Goal: Information Seeking & Learning: Learn about a topic

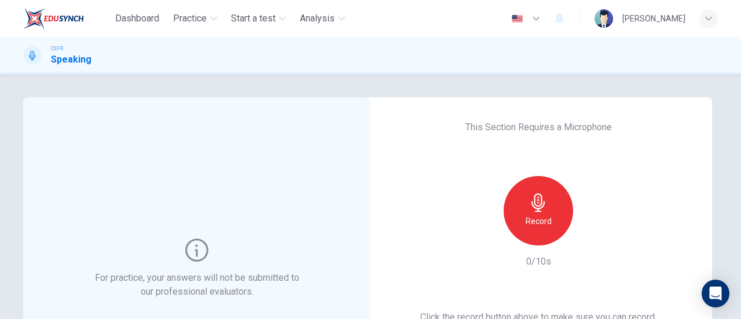
drag, startPoint x: 490, startPoint y: 293, endPoint x: 505, endPoint y: 340, distance: 48.7
click at [505, 318] on html "Dashboard Practice Start a test Analysis English en ​ [PERSON_NAME] CEFR Speaki…" at bounding box center [370, 159] width 741 height 319
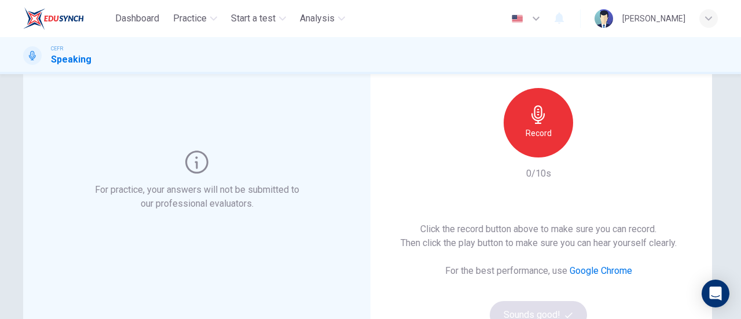
scroll to position [87, 0]
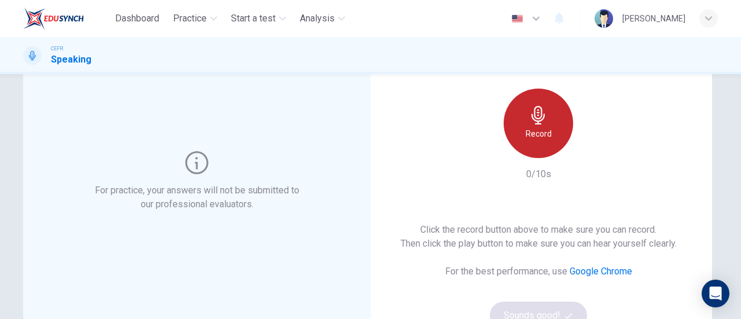
click at [513, 122] on div "Record" at bounding box center [538, 123] width 69 height 69
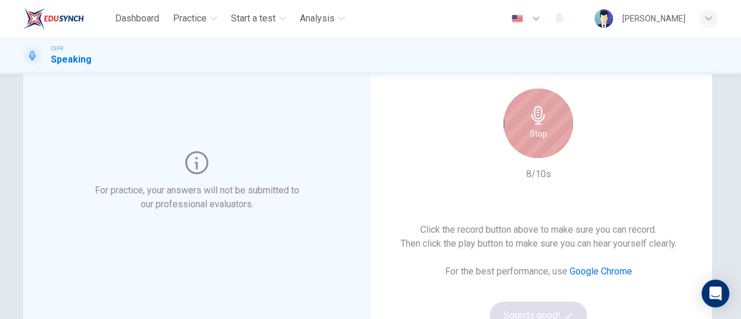
click at [555, 111] on div "Stop" at bounding box center [538, 123] width 69 height 69
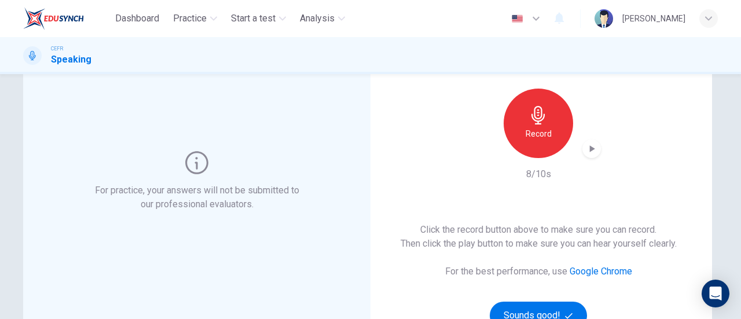
click at [590, 153] on icon "button" at bounding box center [592, 149] width 12 height 12
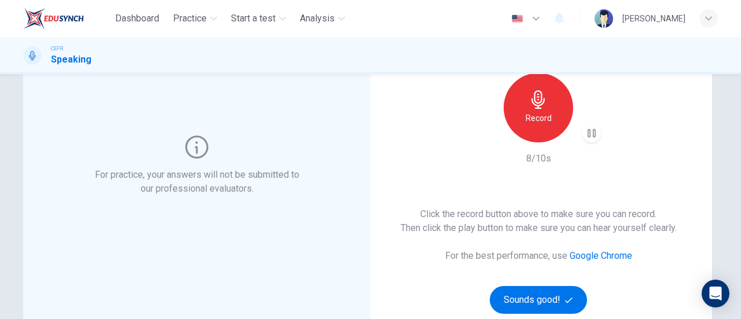
scroll to position [199, 0]
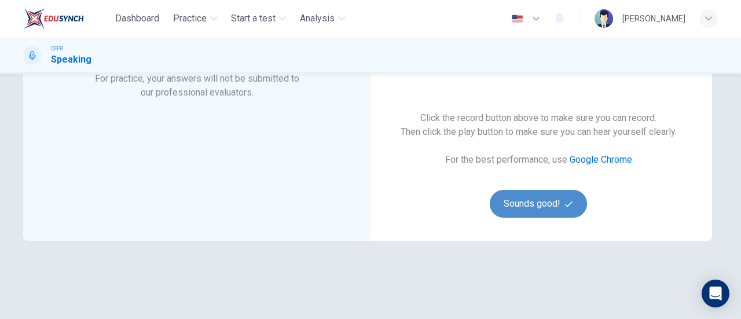
click at [557, 199] on button "Sounds good!" at bounding box center [538, 204] width 97 height 28
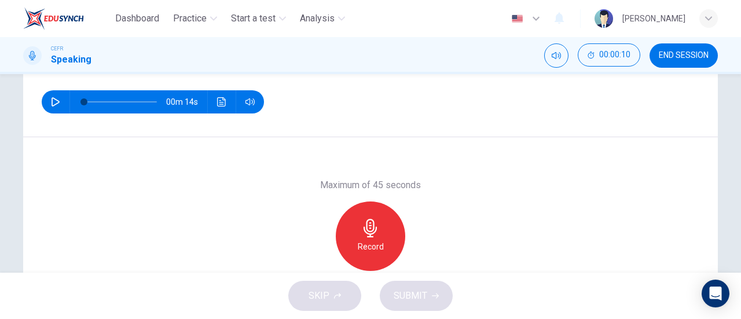
scroll to position [166, 0]
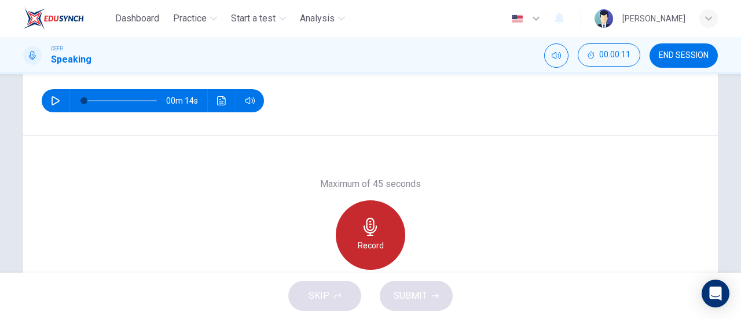
click at [380, 236] on div "Record" at bounding box center [370, 234] width 69 height 69
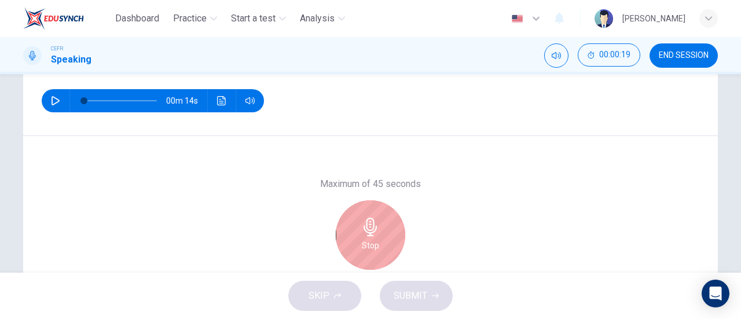
scroll to position [164, 0]
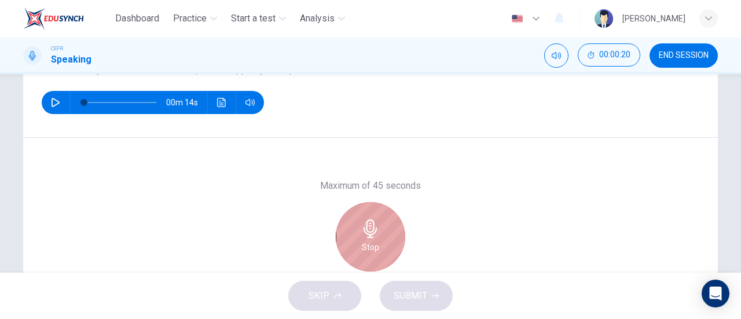
click at [343, 235] on div "Stop" at bounding box center [370, 236] width 69 height 69
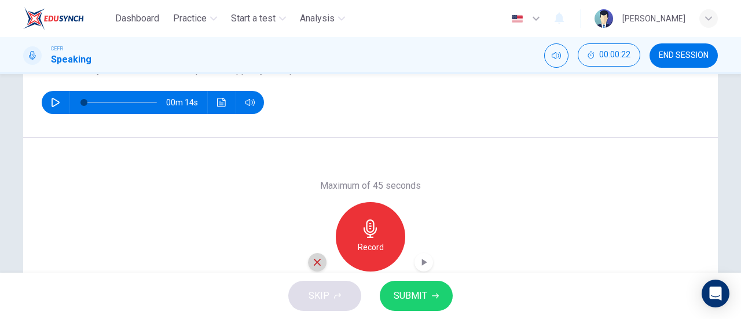
click at [316, 259] on icon "button" at bounding box center [317, 262] width 10 height 10
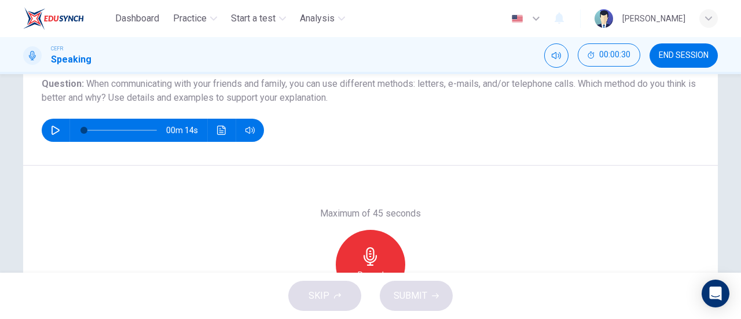
scroll to position [137, 0]
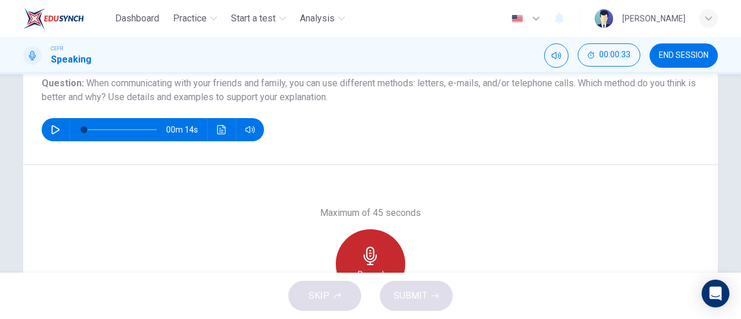
click at [376, 244] on div "Record" at bounding box center [370, 263] width 69 height 69
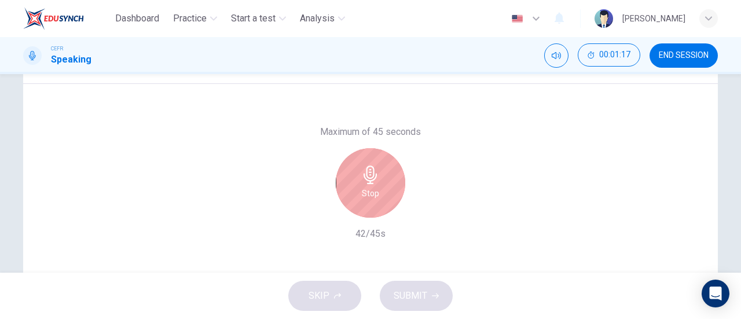
scroll to position [218, 0]
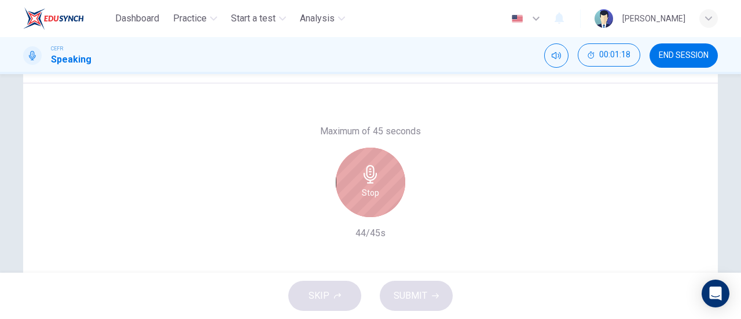
click at [372, 174] on icon "button" at bounding box center [370, 174] width 19 height 19
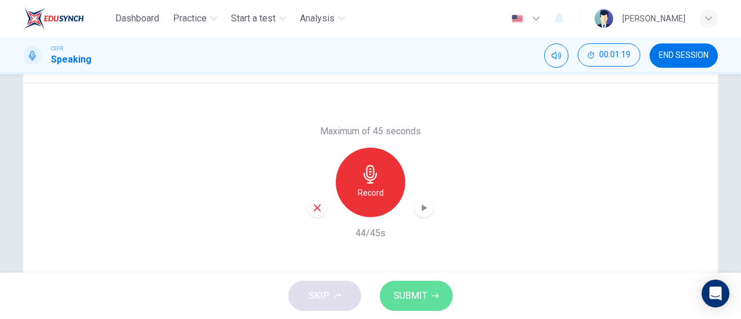
click at [427, 287] on button "SUBMIT" at bounding box center [416, 296] width 73 height 30
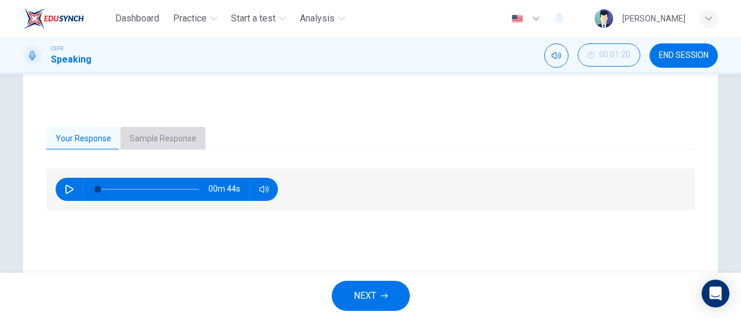
click at [165, 135] on button "Sample Response" at bounding box center [162, 139] width 85 height 24
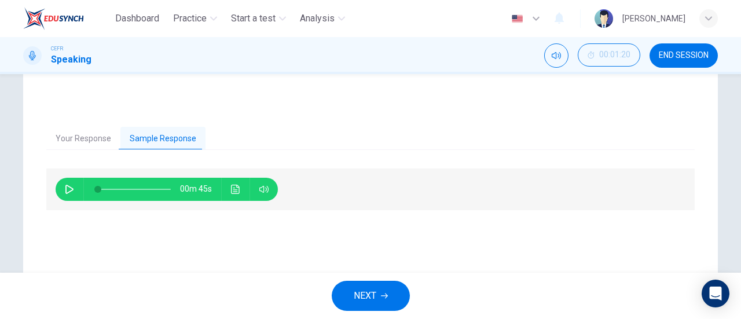
scroll to position [250, 0]
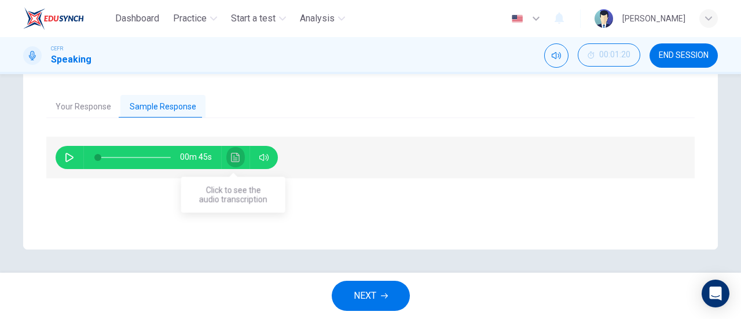
click at [233, 165] on button "Click to see the audio transcription" at bounding box center [235, 157] width 19 height 23
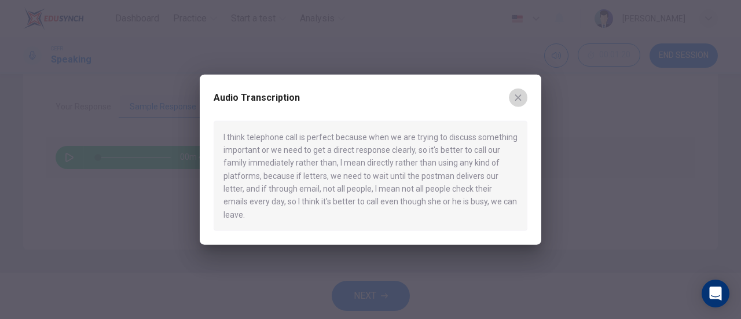
click at [515, 107] on button "button" at bounding box center [518, 97] width 19 height 19
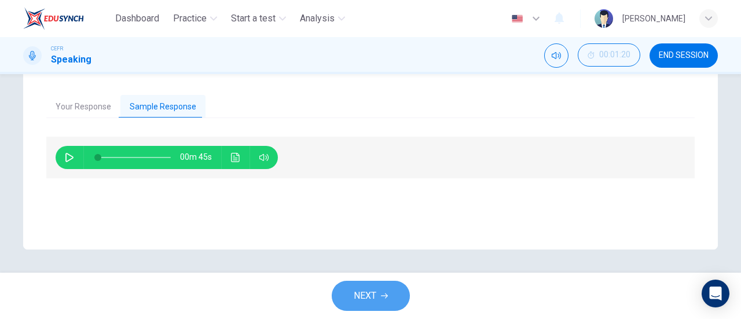
click at [379, 304] on button "NEXT" at bounding box center [371, 296] width 78 height 30
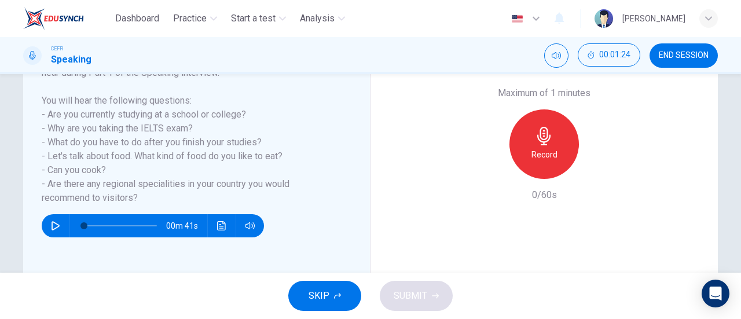
scroll to position [215, 0]
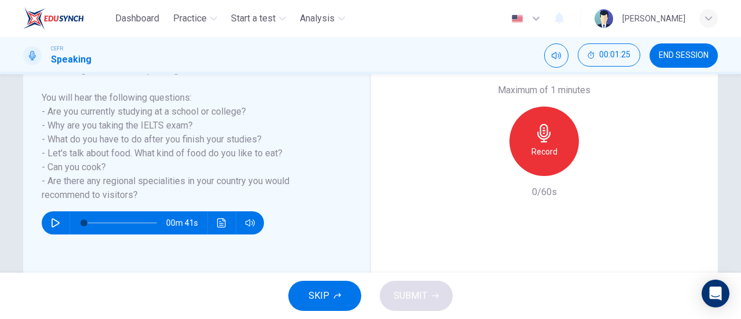
click at [333, 300] on button "SKIP" at bounding box center [324, 296] width 73 height 30
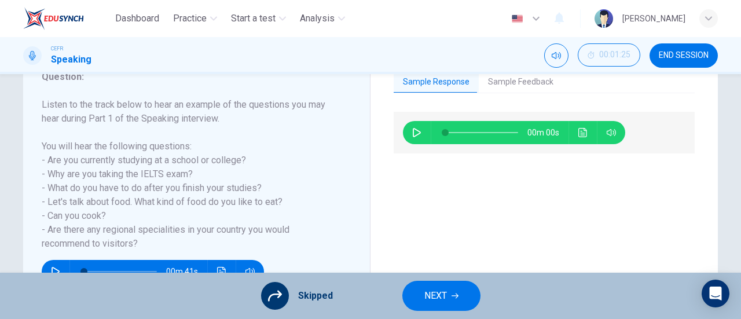
scroll to position [163, 0]
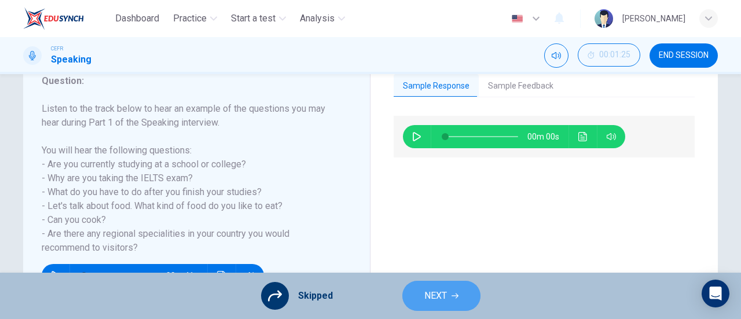
click at [436, 296] on span "NEXT" at bounding box center [435, 296] width 23 height 16
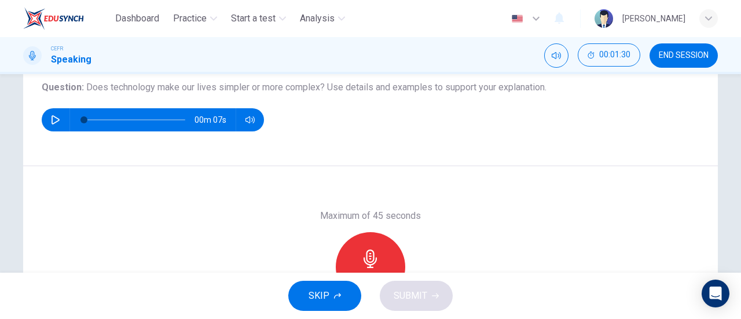
scroll to position [132, 0]
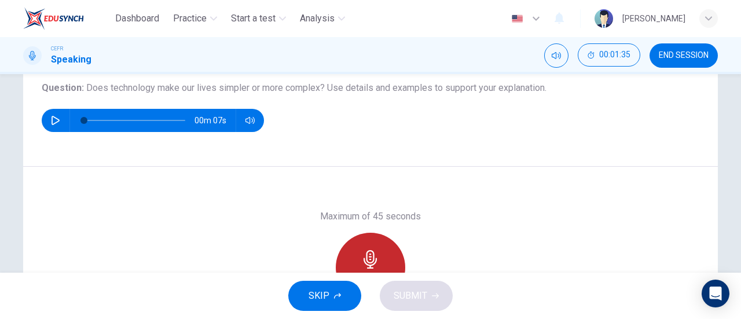
click at [370, 253] on icon "button" at bounding box center [370, 259] width 13 height 19
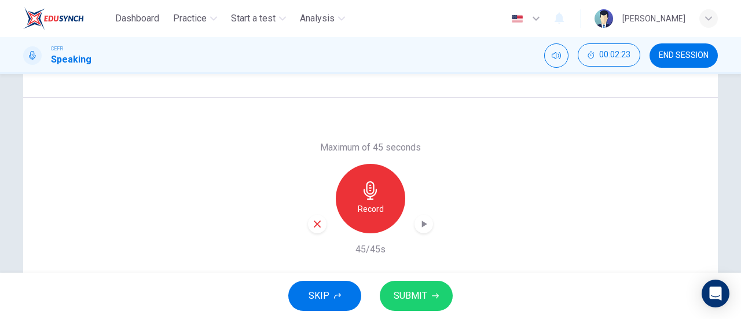
scroll to position [204, 0]
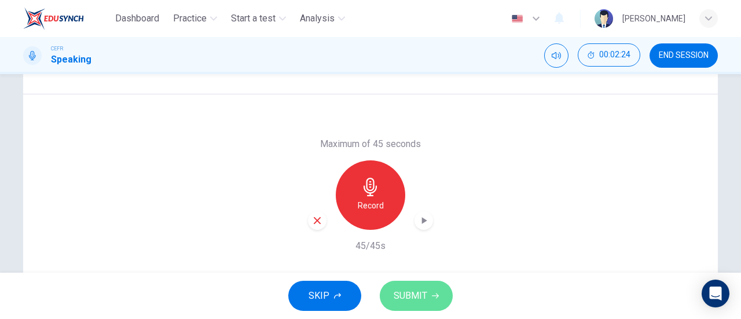
click at [432, 292] on icon "button" at bounding box center [435, 295] width 7 height 7
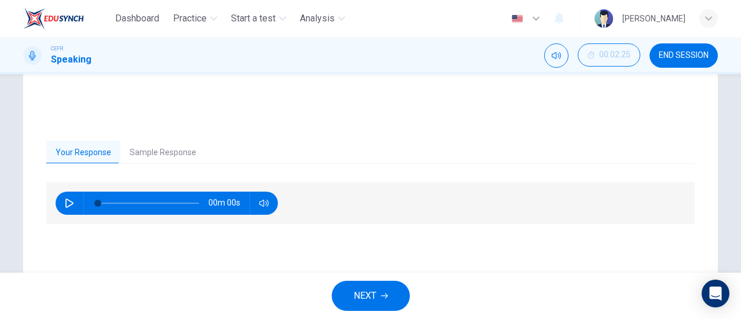
scroll to position [192, 0]
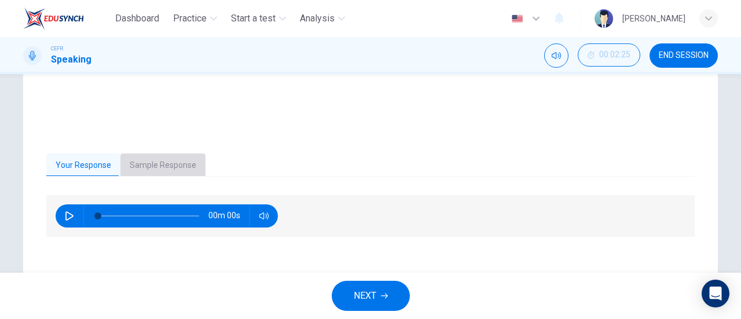
click at [167, 166] on button "Sample Response" at bounding box center [162, 165] width 85 height 24
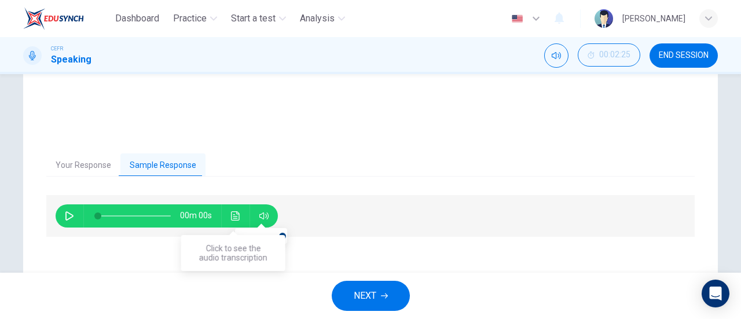
click at [235, 217] on icon "Click to see the audio transcription" at bounding box center [235, 215] width 9 height 9
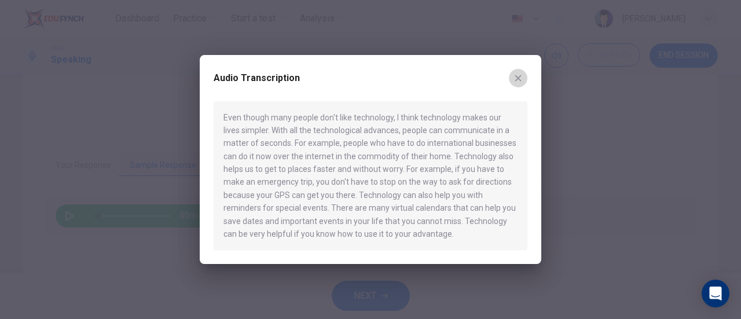
click at [523, 84] on button "button" at bounding box center [518, 78] width 19 height 19
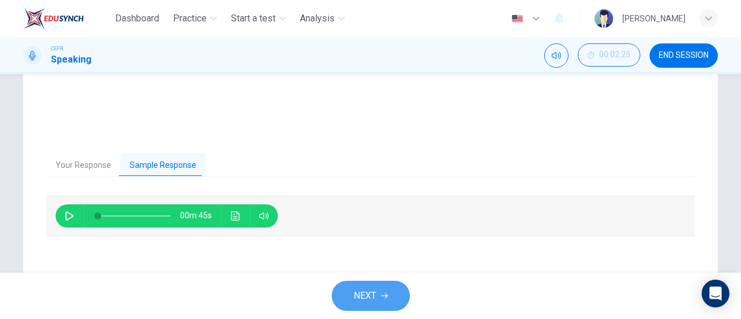
click at [374, 290] on span "NEXT" at bounding box center [365, 296] width 23 height 16
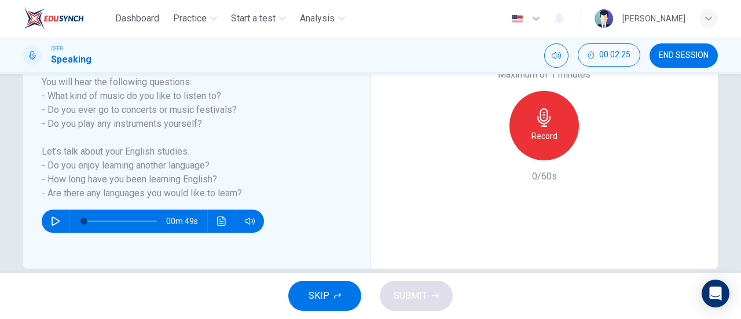
scroll to position [236, 0]
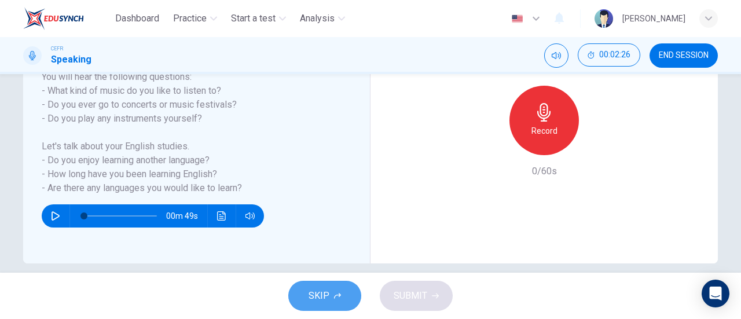
click at [315, 304] on button "SKIP" at bounding box center [324, 296] width 73 height 30
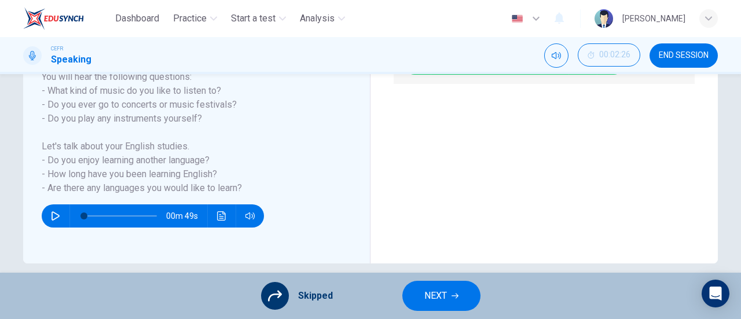
scroll to position [159, 0]
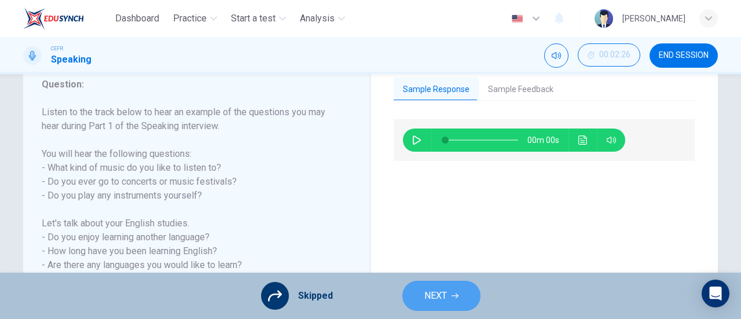
click at [452, 298] on icon "button" at bounding box center [455, 295] width 7 height 7
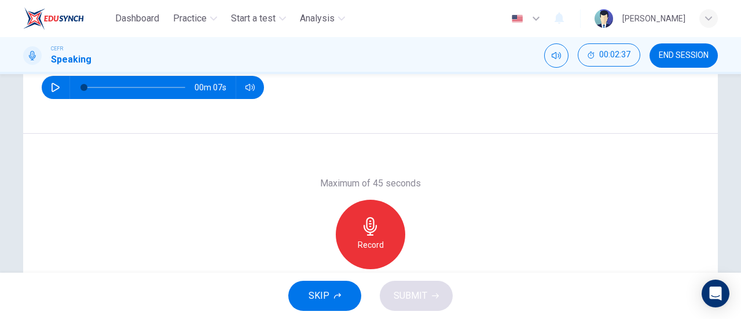
scroll to position [166, 0]
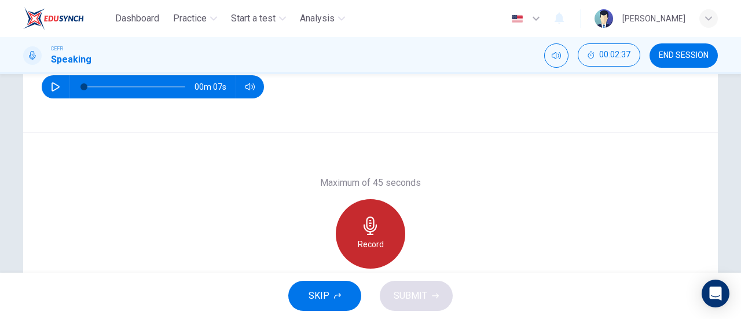
click at [364, 225] on icon "button" at bounding box center [370, 226] width 13 height 19
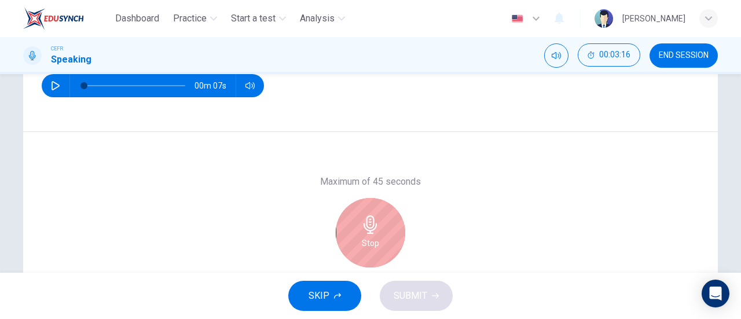
scroll to position [223, 0]
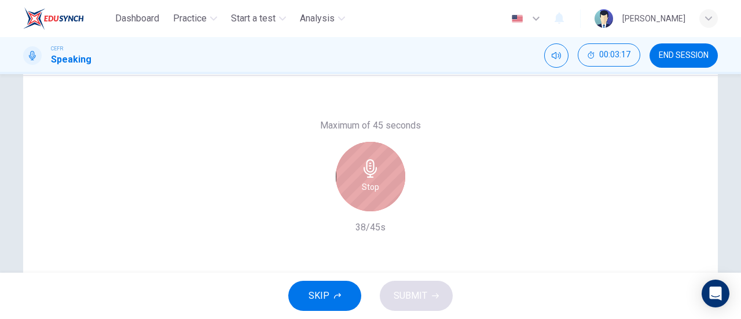
click at [377, 184] on div "Stop" at bounding box center [370, 176] width 69 height 69
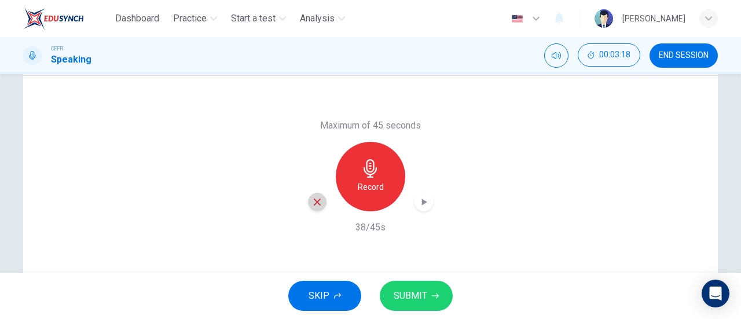
click at [315, 204] on icon "button" at bounding box center [317, 202] width 10 height 10
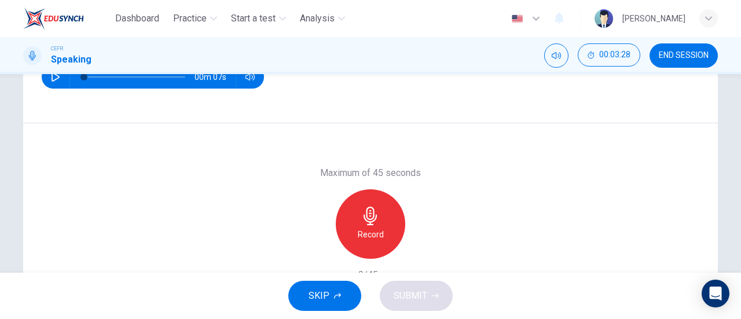
scroll to position [176, 0]
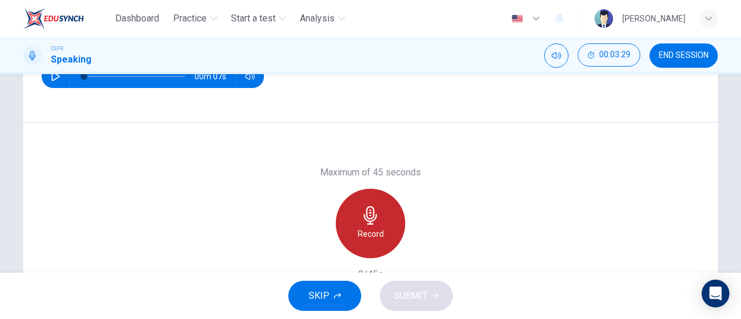
click at [392, 222] on div "Record" at bounding box center [370, 223] width 69 height 69
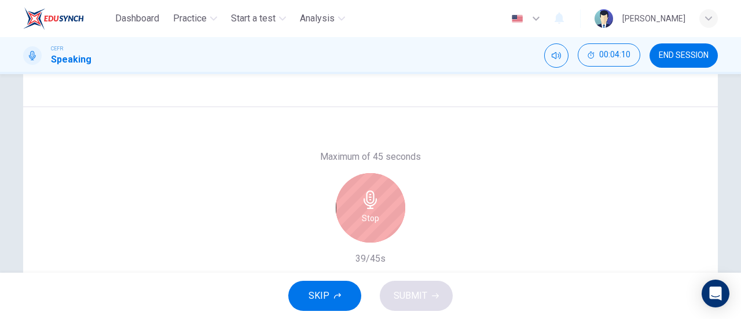
scroll to position [196, 0]
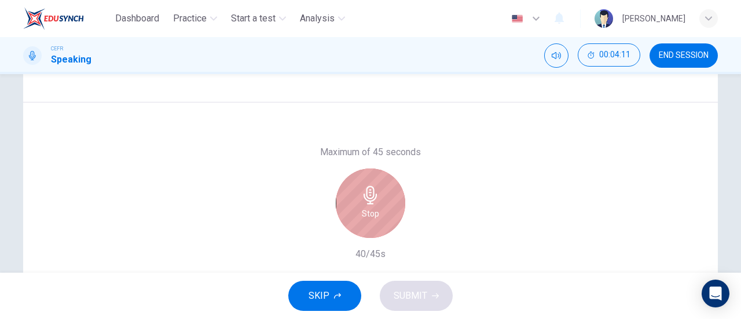
click at [383, 200] on div "Stop" at bounding box center [370, 202] width 69 height 69
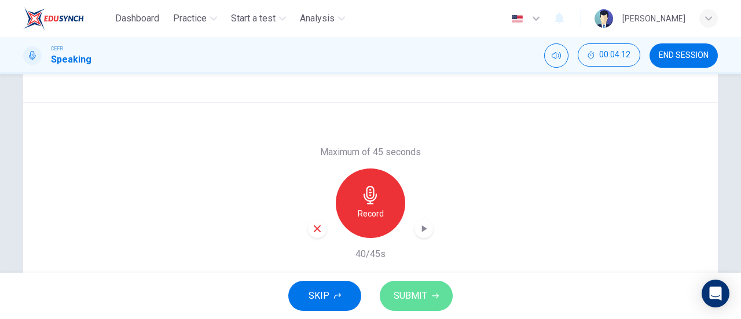
click at [433, 289] on button "SUBMIT" at bounding box center [416, 296] width 73 height 30
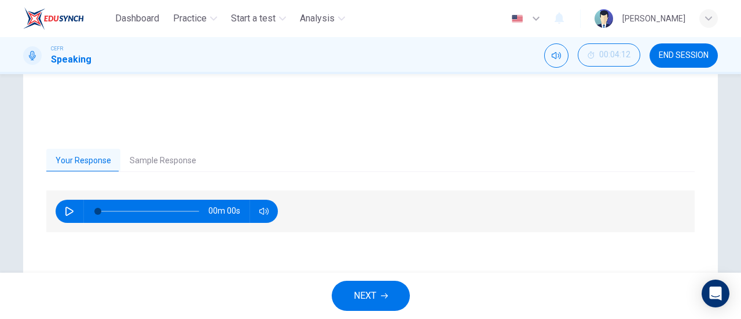
scroll to position [206, 0]
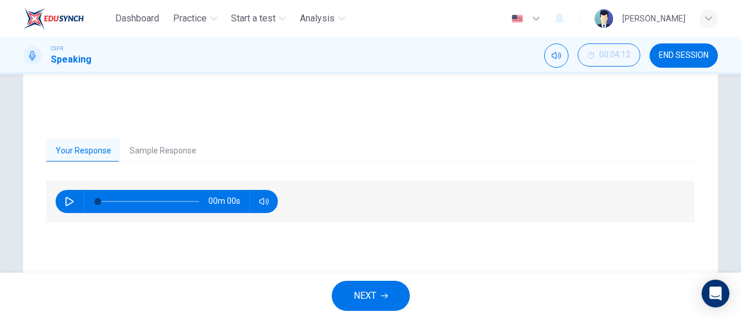
click at [164, 156] on button "Sample Response" at bounding box center [162, 151] width 85 height 24
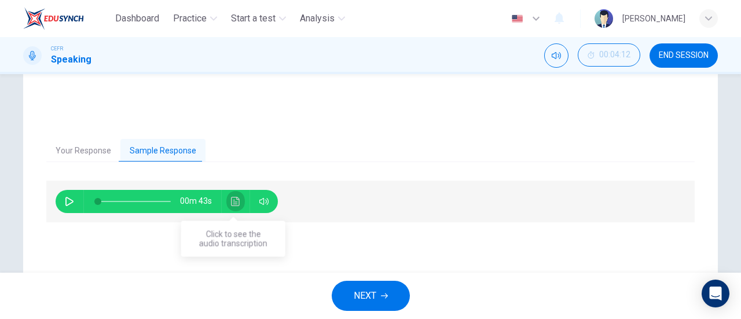
click at [240, 197] on button "Click to see the audio transcription" at bounding box center [235, 201] width 19 height 23
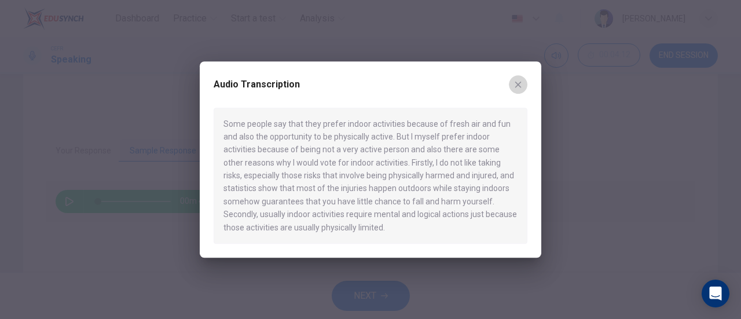
click at [514, 82] on icon "button" at bounding box center [517, 84] width 9 height 9
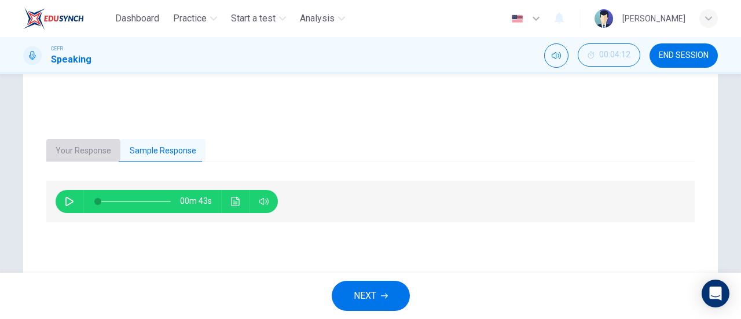
click at [66, 147] on button "Your Response" at bounding box center [83, 151] width 74 height 24
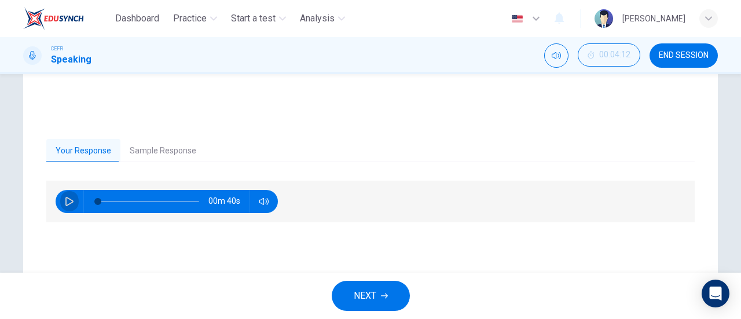
click at [60, 204] on button "button" at bounding box center [69, 201] width 19 height 23
type input "5"
click at [65, 203] on icon "button" at bounding box center [69, 201] width 9 height 9
type input "27"
click at [179, 153] on button "Sample Response" at bounding box center [162, 151] width 85 height 24
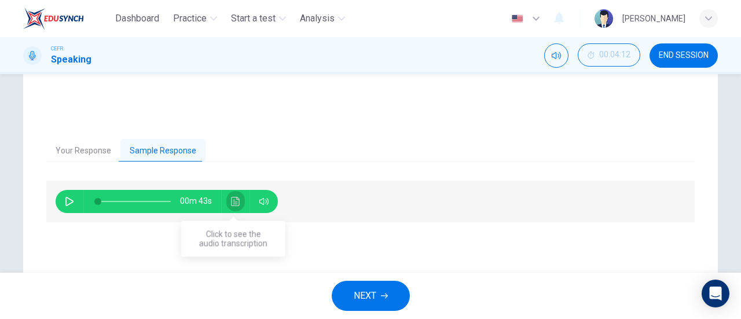
click at [237, 208] on button "Click to see the audio transcription" at bounding box center [235, 201] width 19 height 23
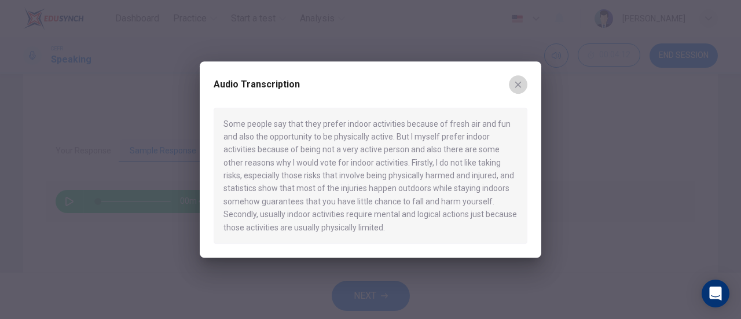
click at [513, 91] on button "button" at bounding box center [518, 84] width 19 height 19
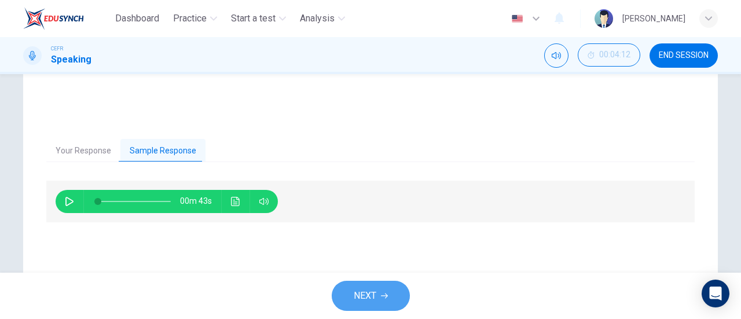
click at [375, 298] on span "NEXT" at bounding box center [365, 296] width 23 height 16
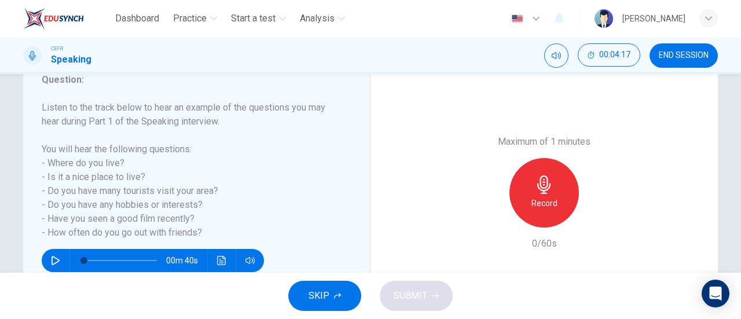
scroll to position [164, 0]
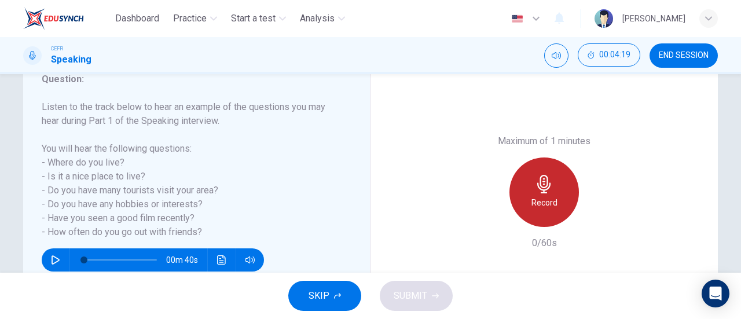
click at [541, 199] on h6 "Record" at bounding box center [544, 203] width 26 height 14
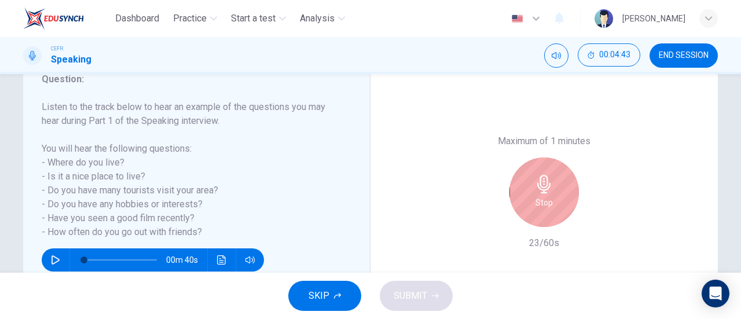
scroll to position [250, 0]
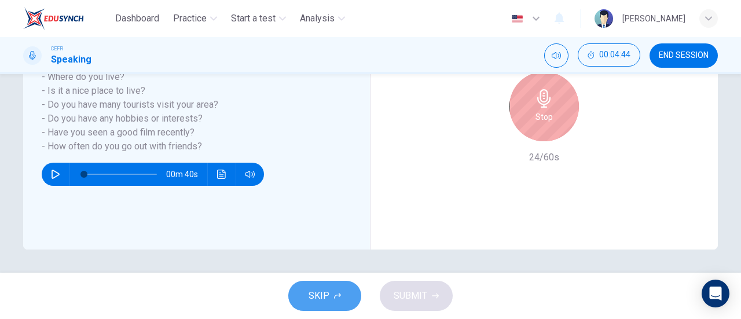
click at [344, 292] on button "SKIP" at bounding box center [324, 296] width 73 height 30
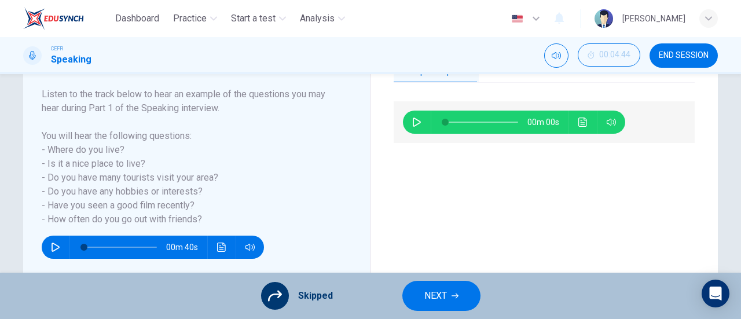
scroll to position [82, 0]
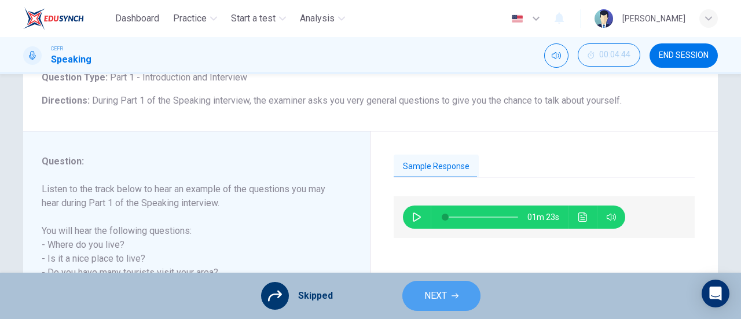
click at [435, 303] on span "NEXT" at bounding box center [435, 296] width 23 height 16
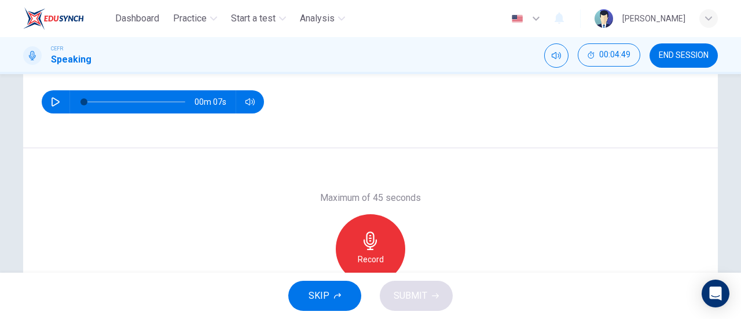
scroll to position [155, 0]
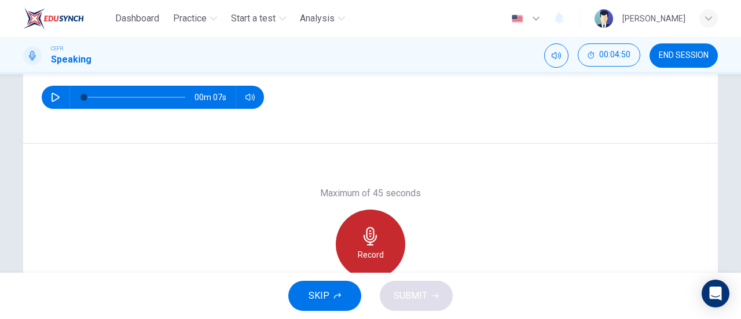
click at [377, 246] on div "Record" at bounding box center [370, 244] width 69 height 69
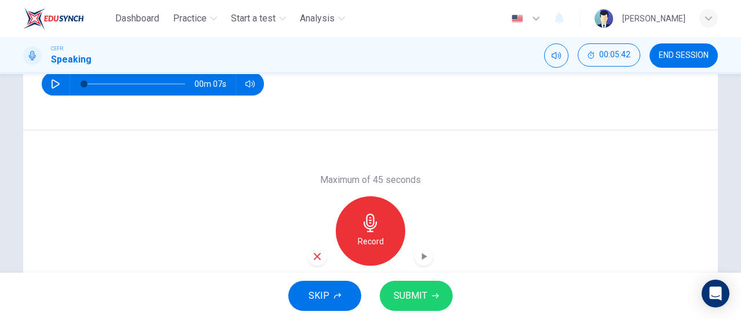
scroll to position [189, 0]
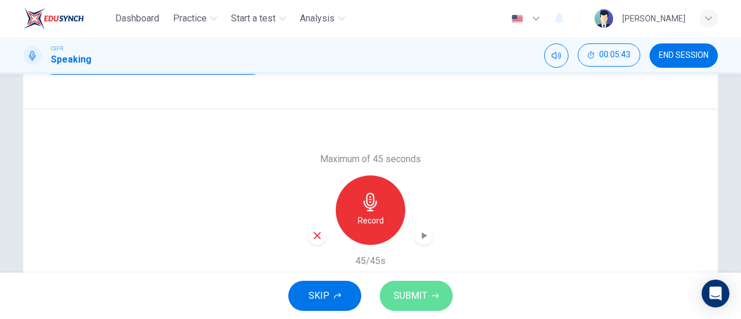
click at [416, 299] on span "SUBMIT" at bounding box center [411, 296] width 34 height 16
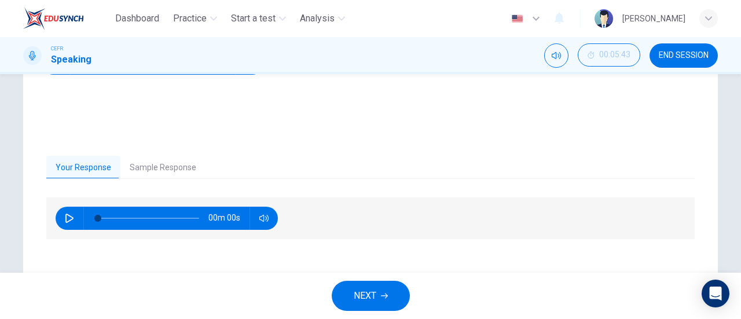
scroll to position [250, 0]
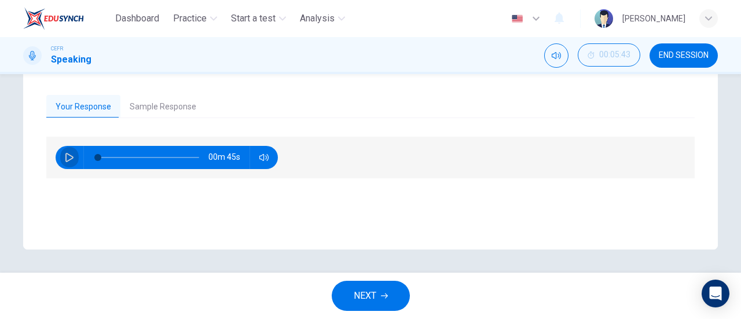
click at [70, 155] on icon "button" at bounding box center [69, 157] width 9 height 9
click at [69, 159] on icon "button" at bounding box center [69, 157] width 6 height 7
type input "38"
click at [170, 111] on button "Sample Response" at bounding box center [162, 107] width 85 height 24
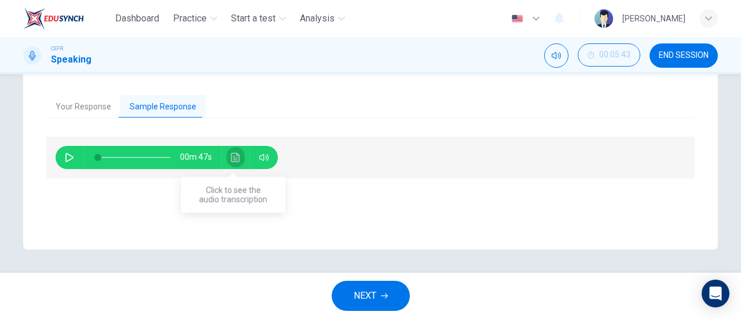
click at [231, 158] on icon "Click to see the audio transcription" at bounding box center [235, 157] width 9 height 9
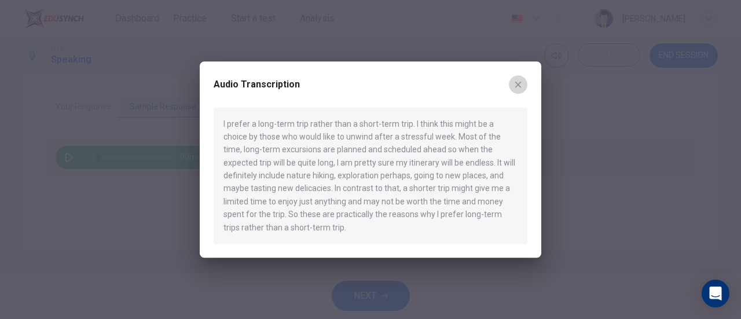
click at [516, 77] on button "button" at bounding box center [518, 84] width 19 height 19
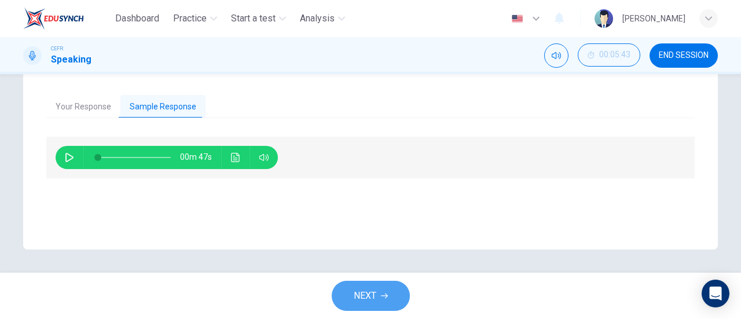
click at [375, 291] on span "NEXT" at bounding box center [365, 296] width 23 height 16
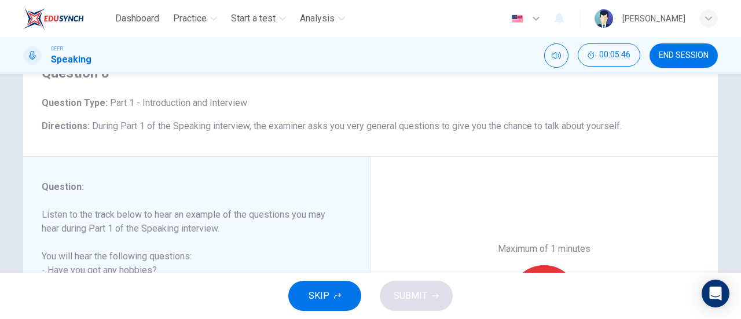
scroll to position [161, 0]
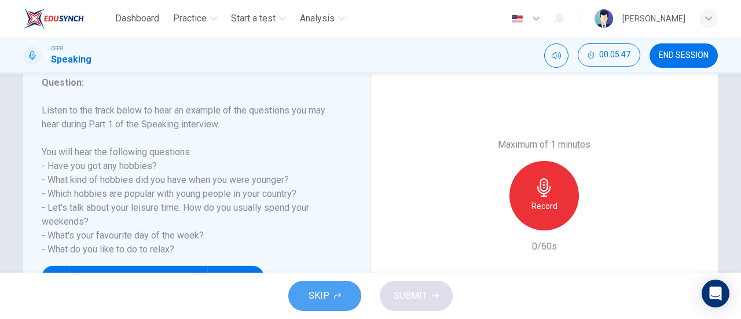
click at [338, 295] on icon "button" at bounding box center [337, 296] width 7 height 6
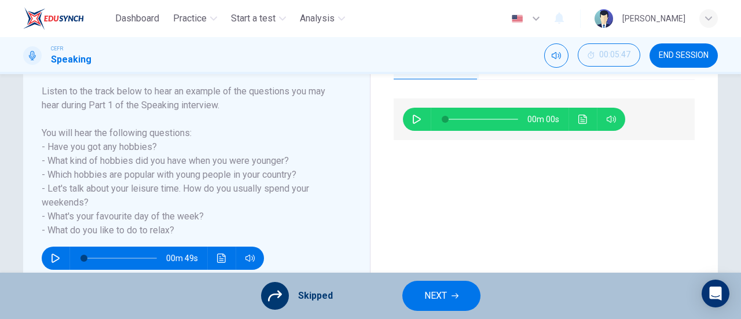
scroll to position [108, 0]
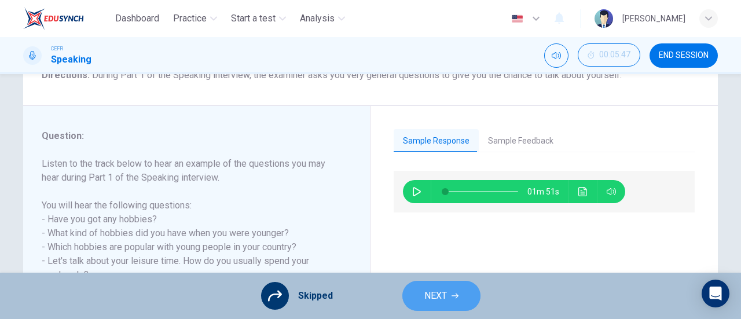
click at [446, 291] on button "NEXT" at bounding box center [441, 296] width 78 height 30
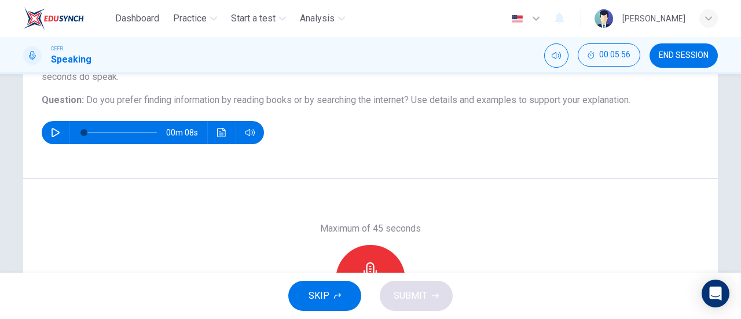
scroll to position [119, 0]
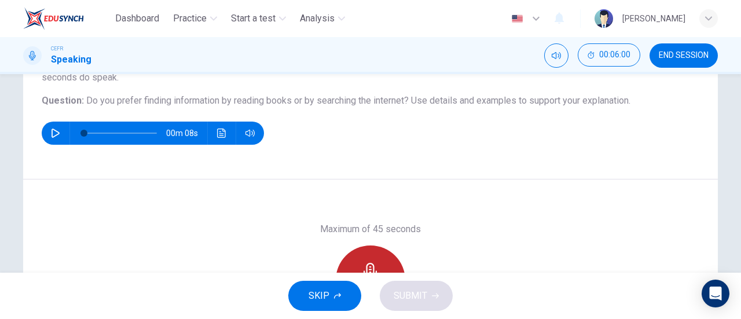
click at [379, 249] on div "Record" at bounding box center [370, 279] width 69 height 69
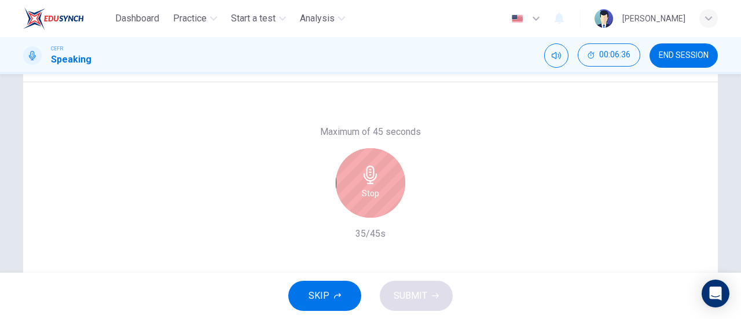
scroll to position [217, 0]
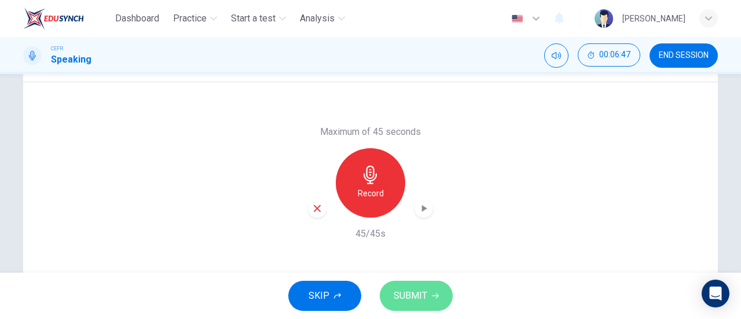
click at [413, 285] on button "SUBMIT" at bounding box center [416, 296] width 73 height 30
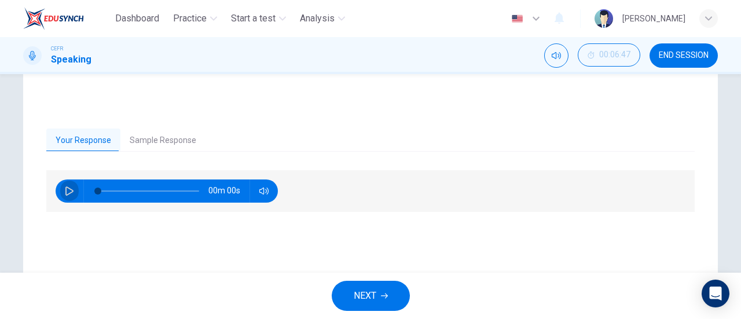
click at [69, 189] on icon "button" at bounding box center [69, 190] width 8 height 9
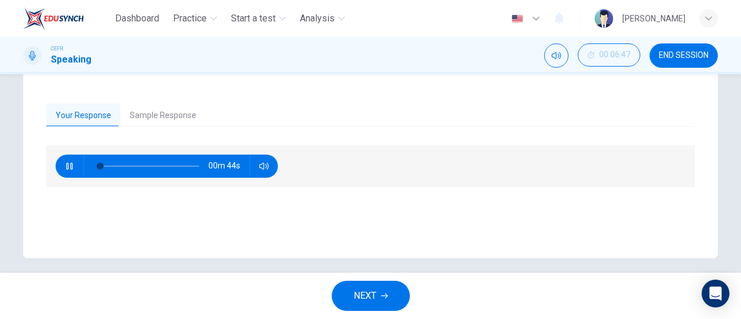
scroll to position [242, 0]
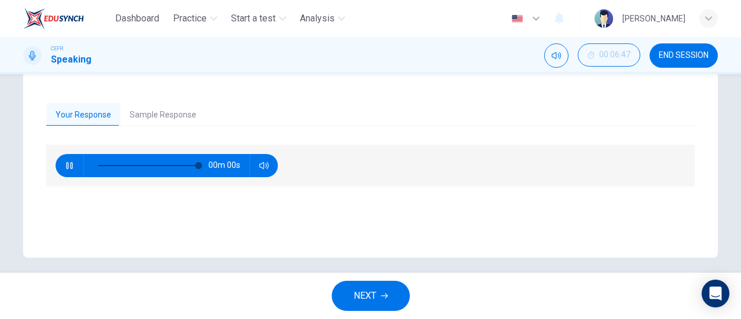
type input "0"
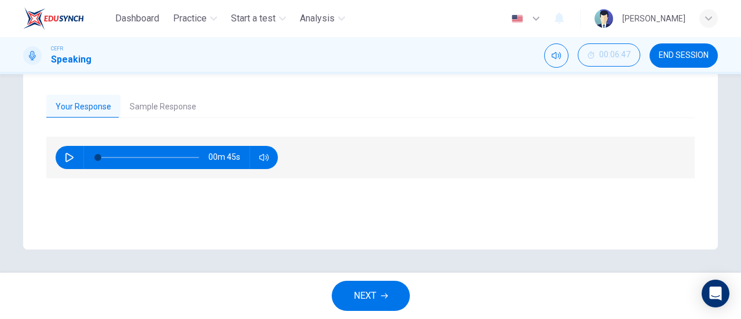
scroll to position [249, 0]
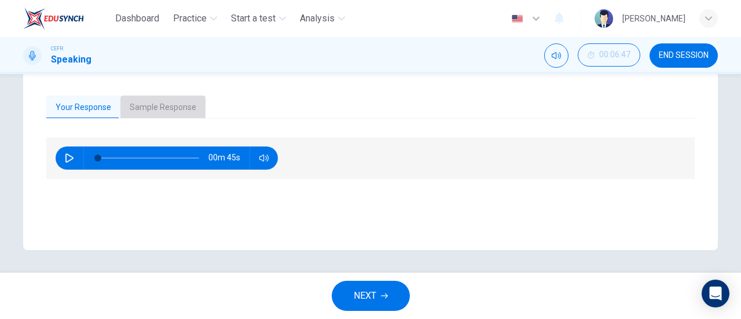
click at [174, 107] on button "Sample Response" at bounding box center [162, 108] width 85 height 24
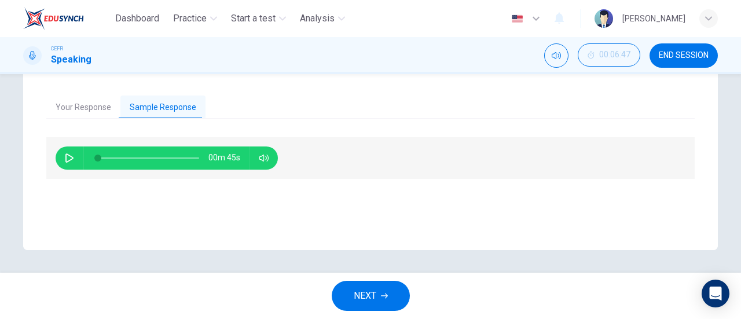
click at [382, 307] on button "NEXT" at bounding box center [371, 296] width 78 height 30
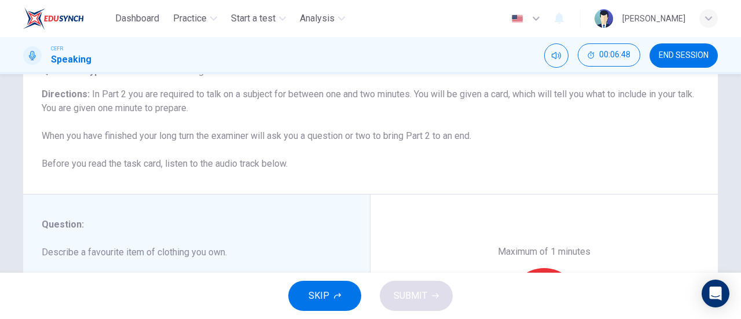
scroll to position [250, 0]
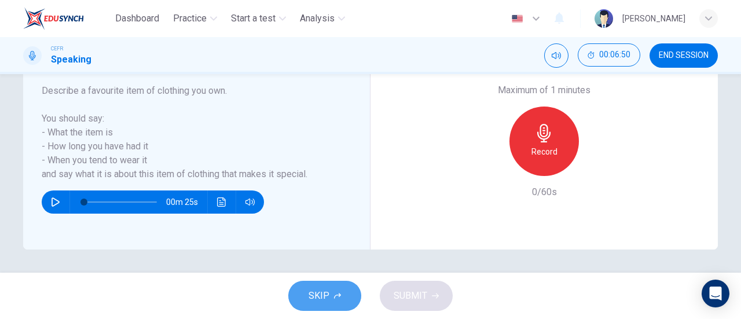
click at [333, 289] on button "SKIP" at bounding box center [324, 296] width 73 height 30
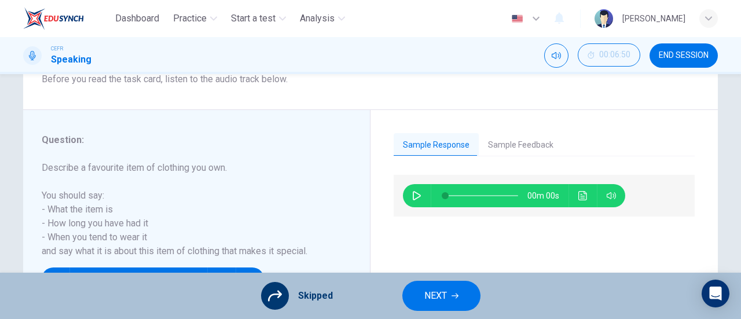
scroll to position [173, 0]
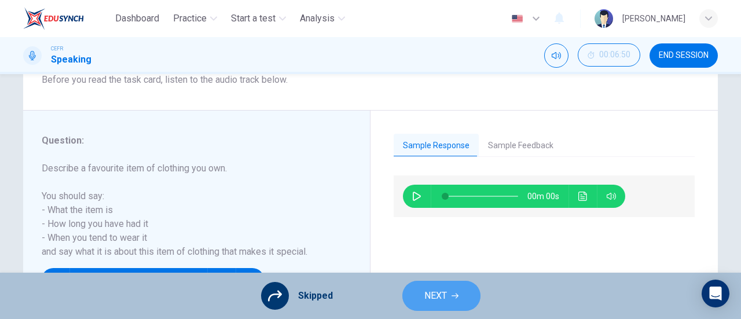
click at [454, 299] on icon "button" at bounding box center [455, 295] width 7 height 7
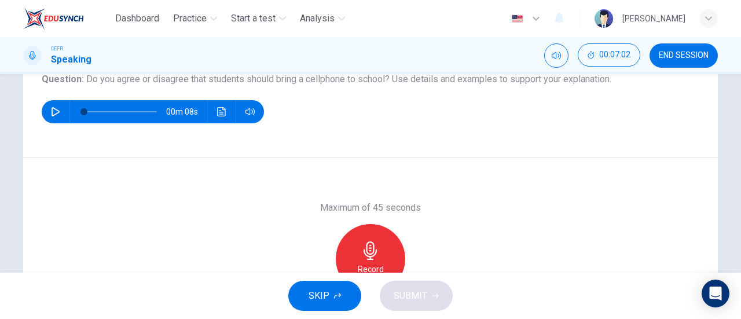
scroll to position [139, 0]
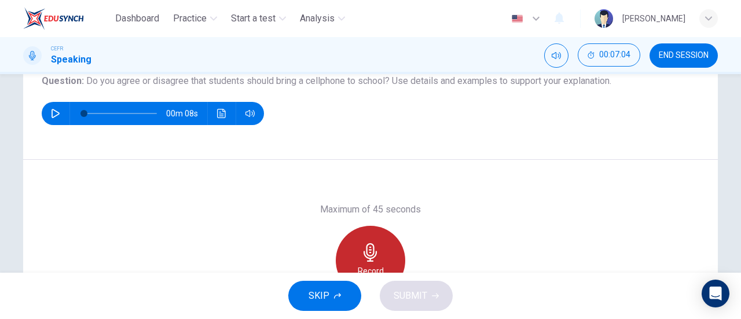
click at [375, 241] on div "Record" at bounding box center [370, 260] width 69 height 69
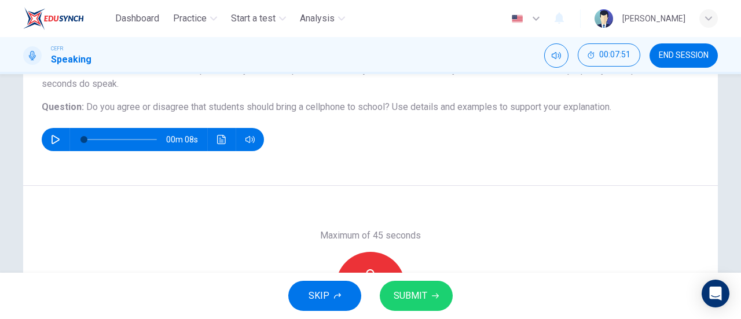
scroll to position [113, 0]
click at [419, 304] on button "SUBMIT" at bounding box center [416, 296] width 73 height 30
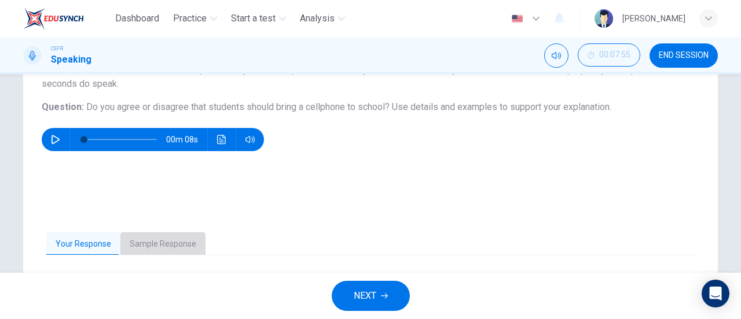
click at [164, 246] on button "Sample Response" at bounding box center [162, 244] width 85 height 24
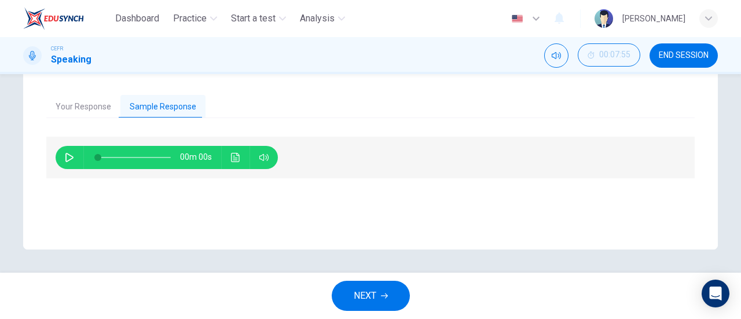
scroll to position [249, 0]
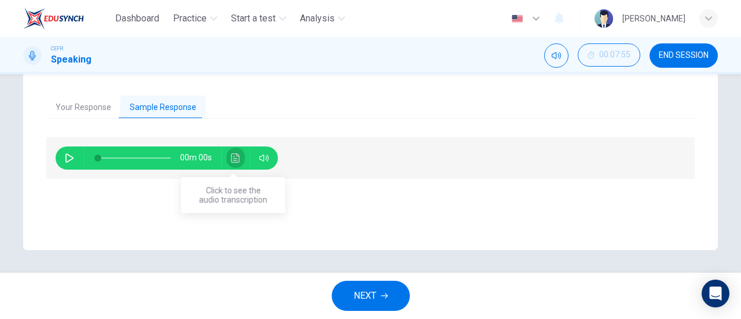
click at [235, 162] on icon "Click to see the audio transcription" at bounding box center [235, 157] width 9 height 9
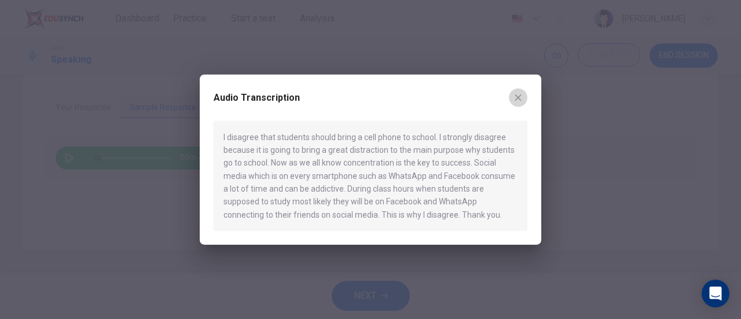
click at [523, 100] on button "button" at bounding box center [518, 97] width 19 height 19
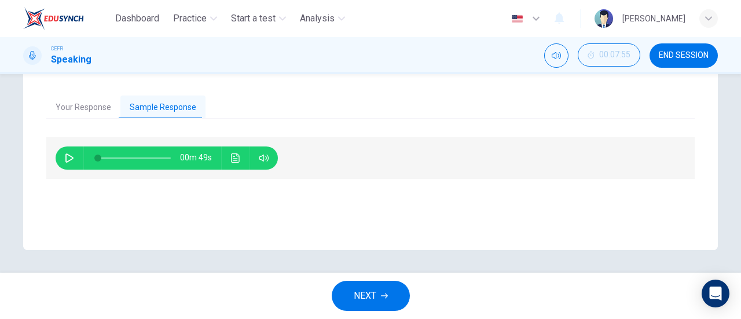
click at [394, 298] on button "NEXT" at bounding box center [371, 296] width 78 height 30
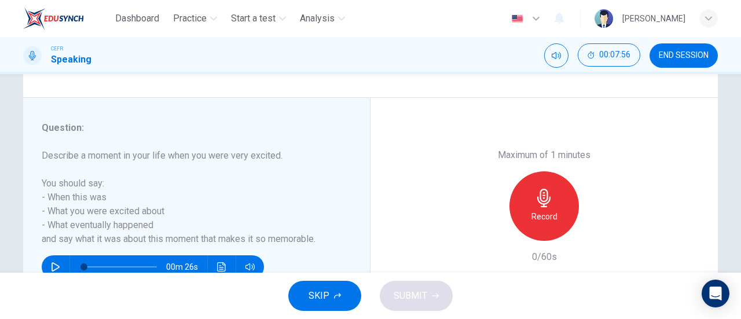
scroll to position [250, 0]
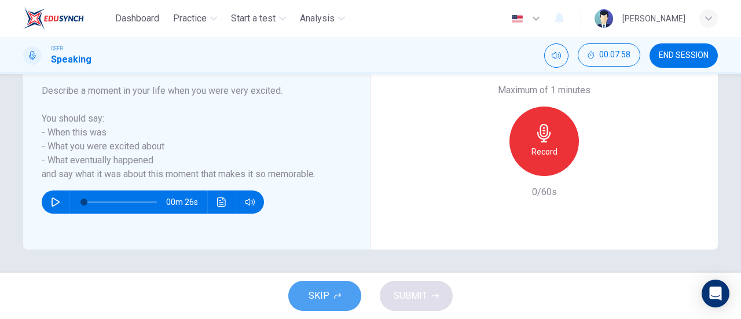
click at [312, 289] on span "SKIP" at bounding box center [319, 296] width 21 height 16
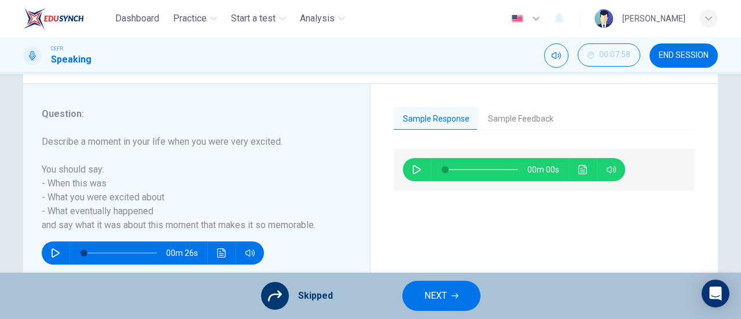
scroll to position [200, 0]
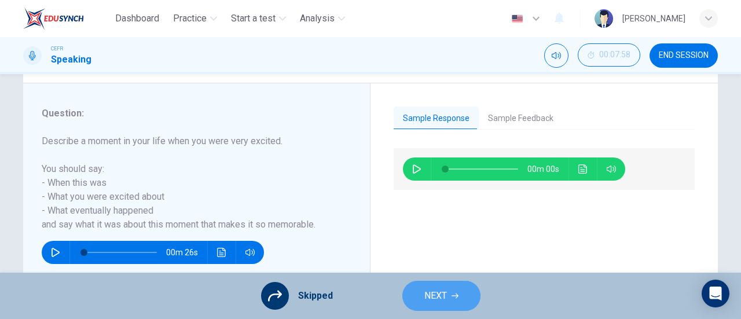
click at [458, 291] on button "NEXT" at bounding box center [441, 296] width 78 height 30
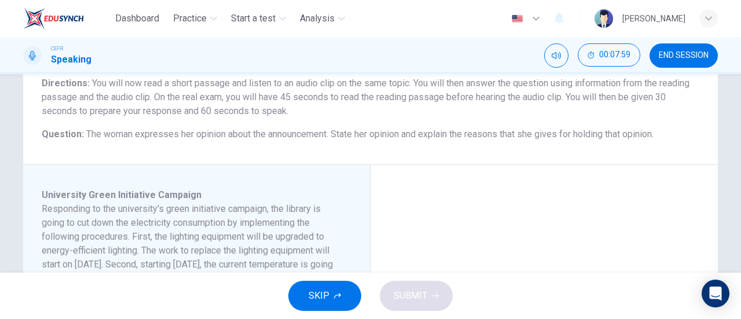
scroll to position [301, 0]
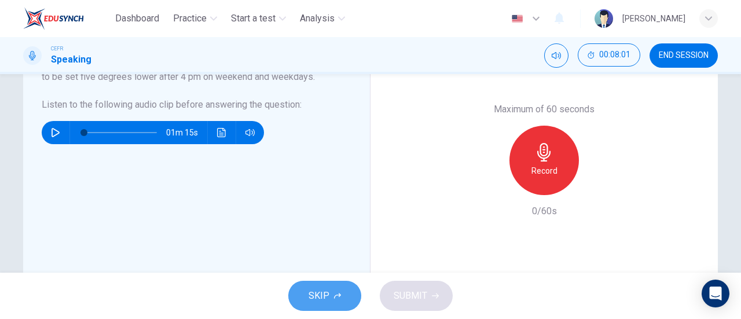
click at [316, 298] on span "SKIP" at bounding box center [319, 296] width 21 height 16
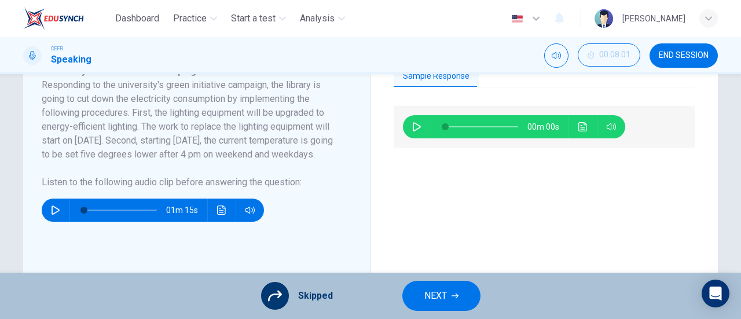
scroll to position [223, 0]
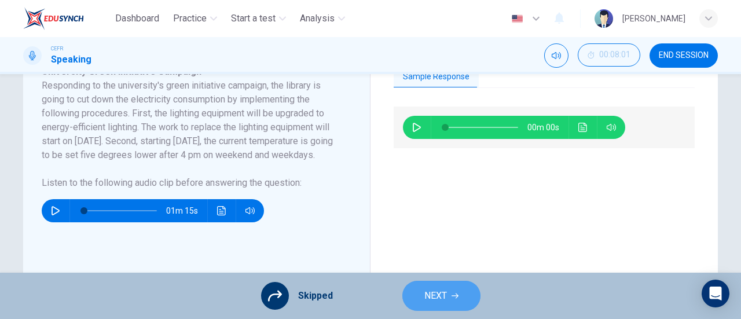
click at [452, 302] on button "NEXT" at bounding box center [441, 296] width 78 height 30
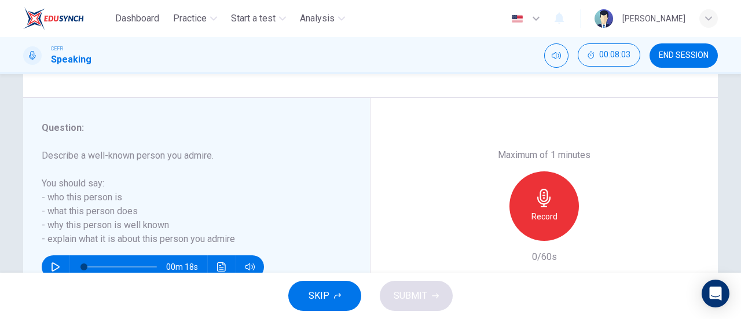
scroll to position [250, 0]
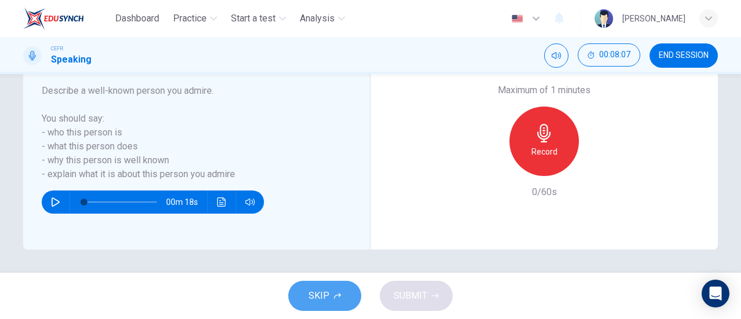
click at [338, 289] on button "SKIP" at bounding box center [324, 296] width 73 height 30
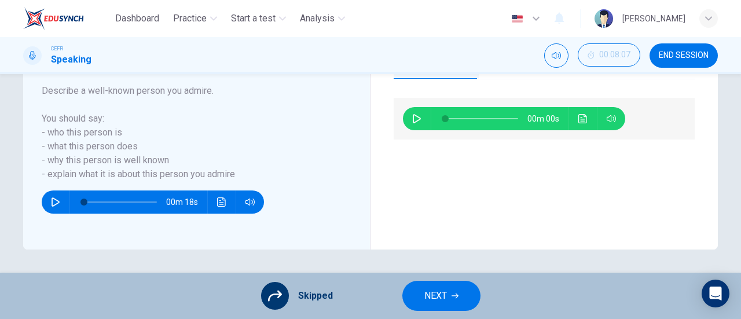
scroll to position [205, 0]
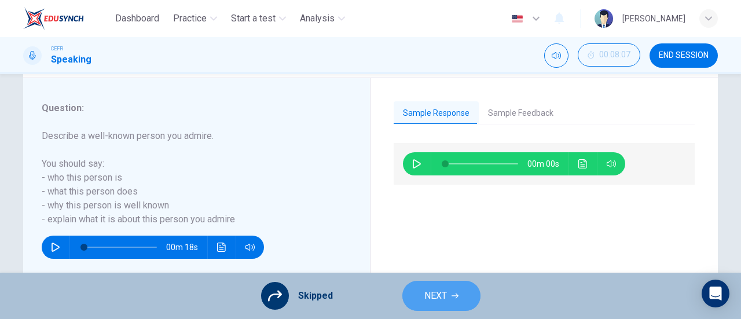
click at [431, 295] on span "NEXT" at bounding box center [435, 296] width 23 height 16
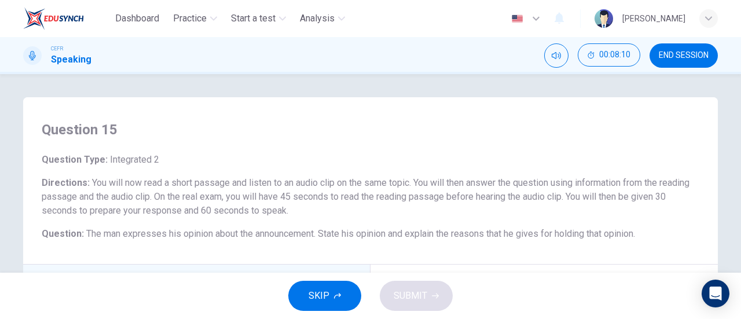
scroll to position [62, 0]
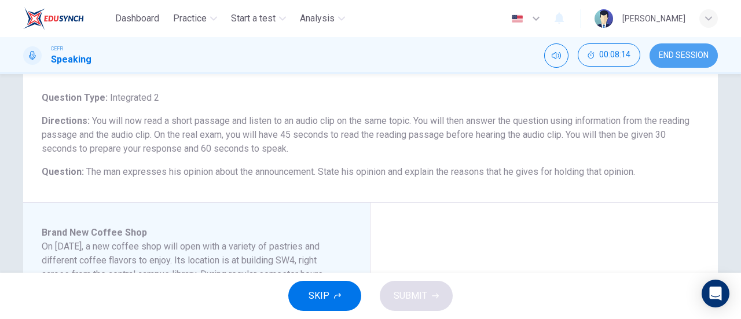
click at [676, 60] on span "END SESSION" at bounding box center [684, 55] width 50 height 9
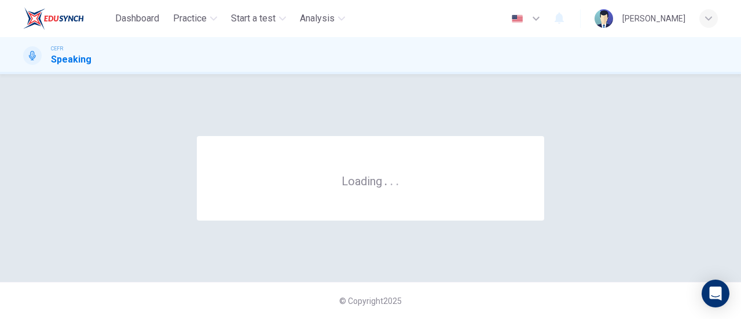
scroll to position [0, 0]
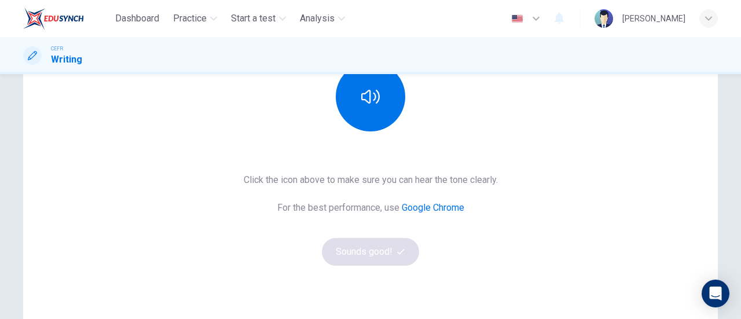
scroll to position [177, 0]
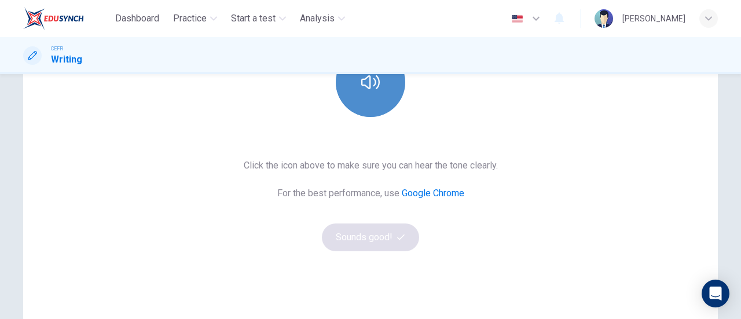
click at [357, 93] on button "button" at bounding box center [370, 81] width 69 height 69
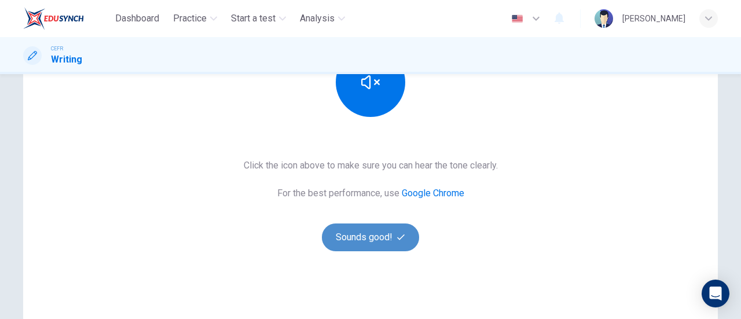
click at [385, 242] on button "Sounds good!" at bounding box center [370, 237] width 97 height 28
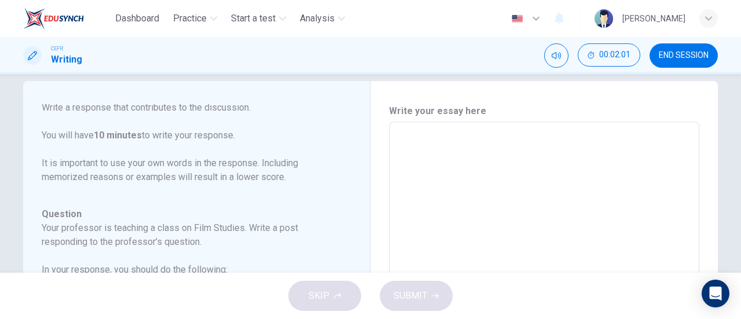
scroll to position [0, 0]
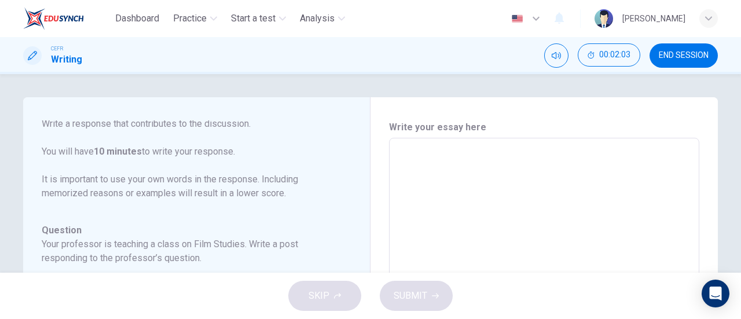
type textarea "bh"
type textarea "x"
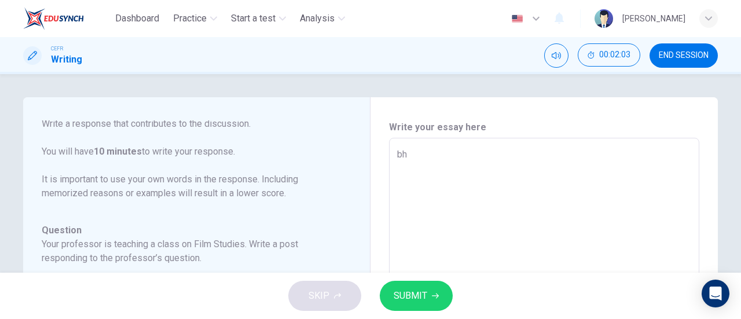
type textarea "bhv"
type textarea "x"
type textarea "bhv"
click at [435, 281] on button "SUBMIT" at bounding box center [416, 296] width 73 height 30
type textarea "x"
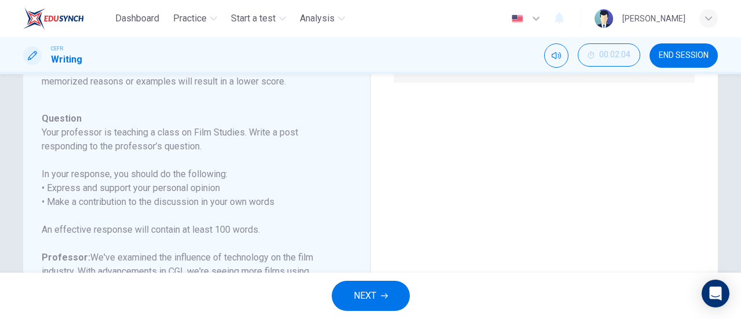
scroll to position [112, 0]
click at [393, 297] on button "NEXT" at bounding box center [371, 296] width 78 height 30
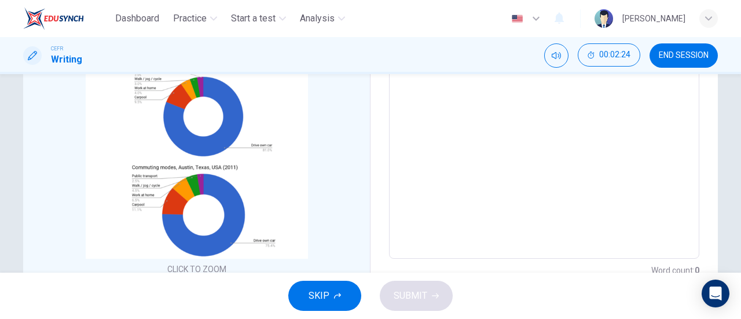
scroll to position [272, 0]
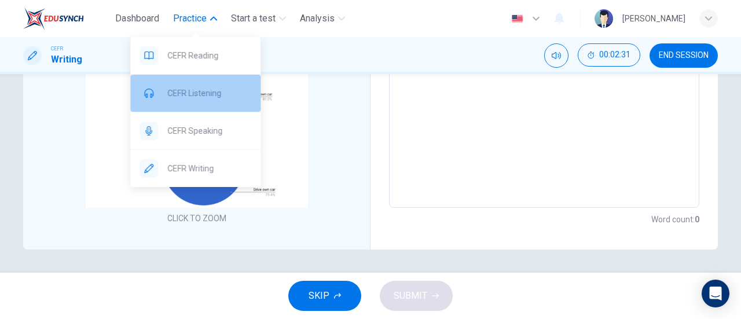
click at [221, 91] on span "CEFR Listening" at bounding box center [209, 93] width 84 height 14
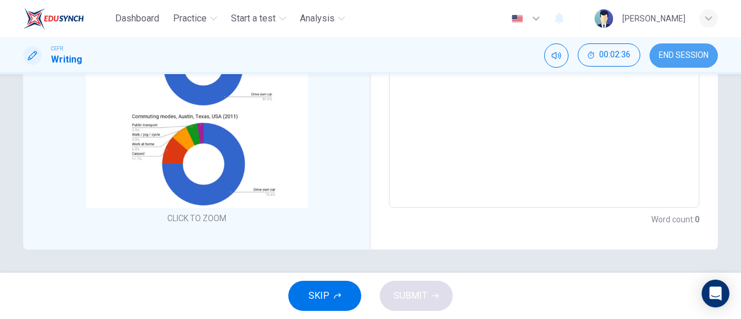
click at [688, 45] on button "END SESSION" at bounding box center [684, 55] width 68 height 24
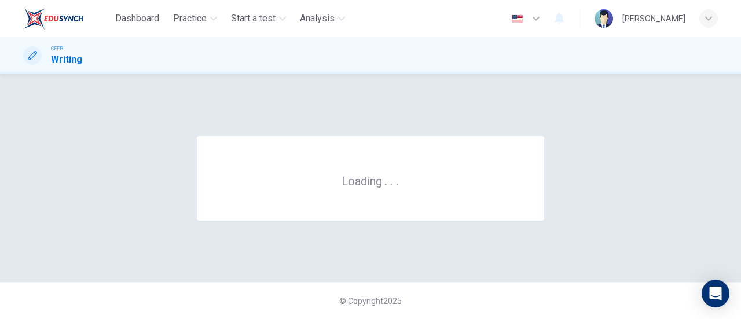
scroll to position [0, 0]
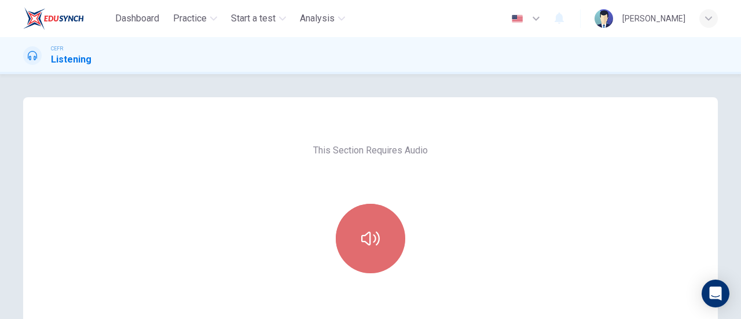
click at [386, 234] on button "button" at bounding box center [370, 238] width 69 height 69
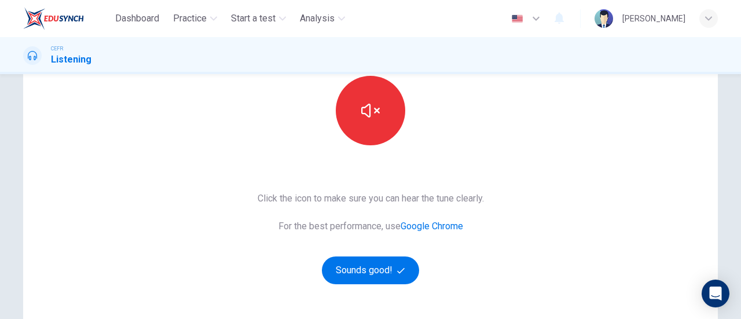
scroll to position [129, 0]
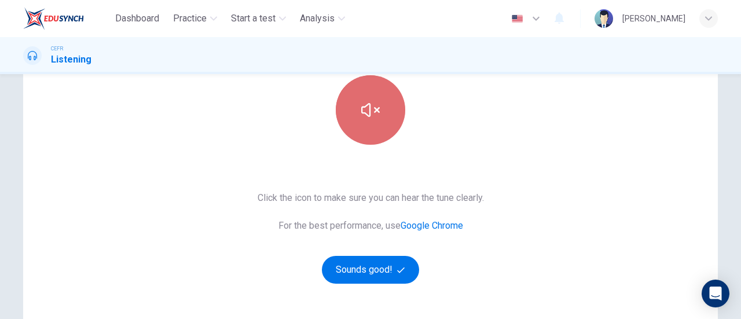
click at [380, 115] on button "button" at bounding box center [370, 109] width 69 height 69
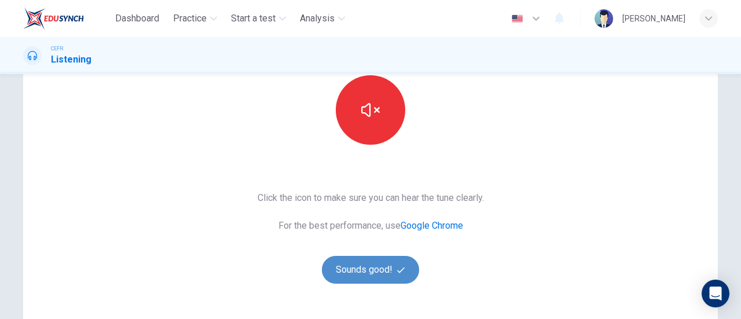
click at [404, 267] on span "button" at bounding box center [402, 270] width 10 height 8
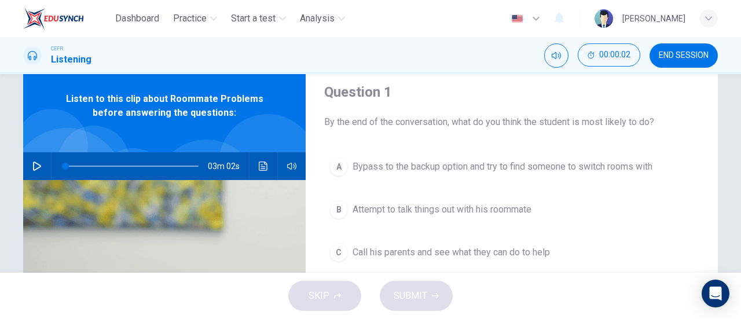
scroll to position [38, 0]
click at [32, 162] on icon "button" at bounding box center [36, 165] width 9 height 9
type input "1"
drag, startPoint x: 67, startPoint y: 165, endPoint x: 24, endPoint y: 167, distance: 42.9
click at [24, 167] on div "03m 02s" at bounding box center [164, 166] width 282 height 28
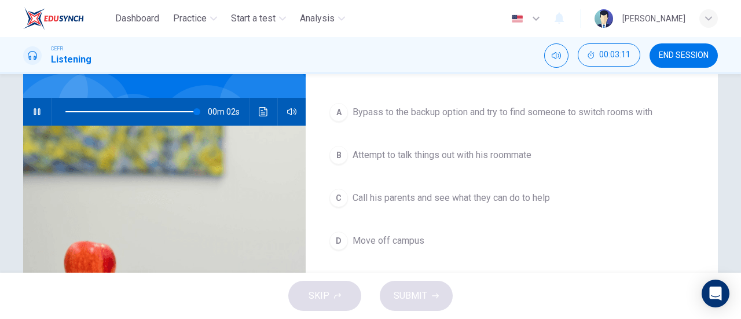
scroll to position [91, 0]
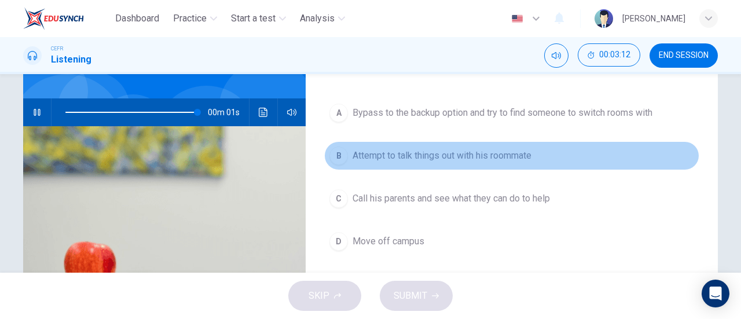
click at [494, 159] on span "Attempt to talk things out with his roommate" at bounding box center [442, 156] width 179 height 14
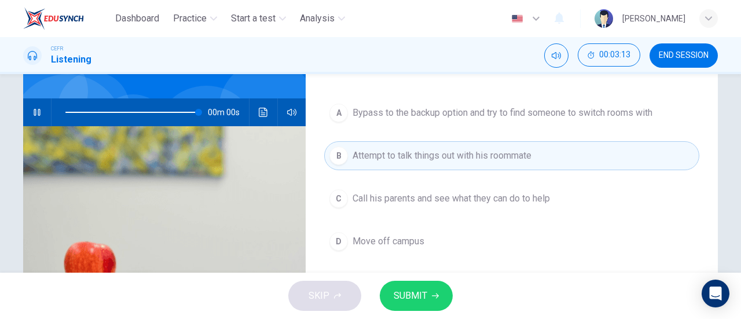
type input "0"
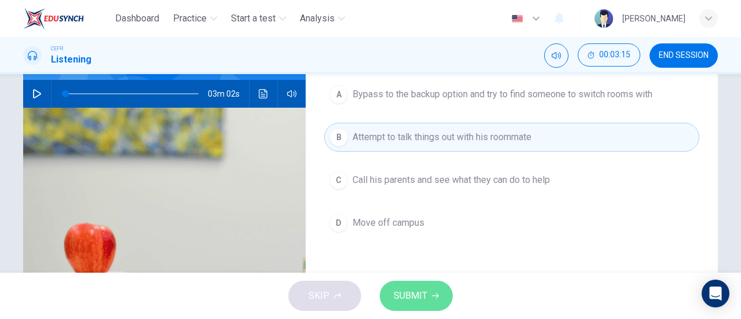
click at [436, 298] on icon "button" at bounding box center [435, 295] width 7 height 7
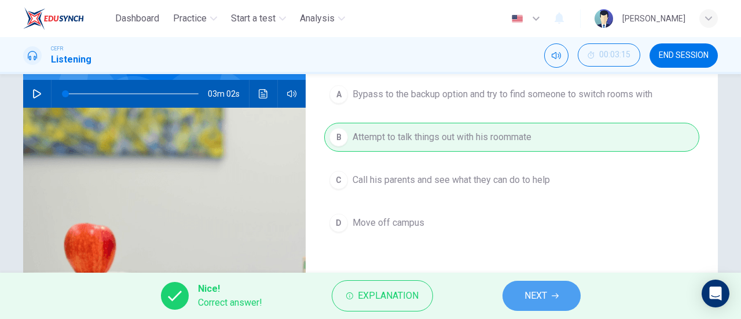
click at [539, 288] on span "NEXT" at bounding box center [535, 296] width 23 height 16
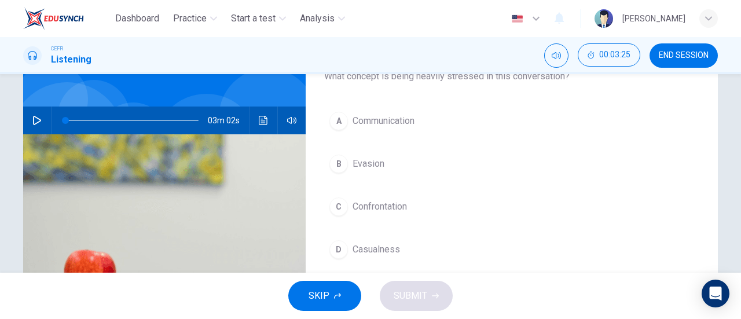
scroll to position [98, 0]
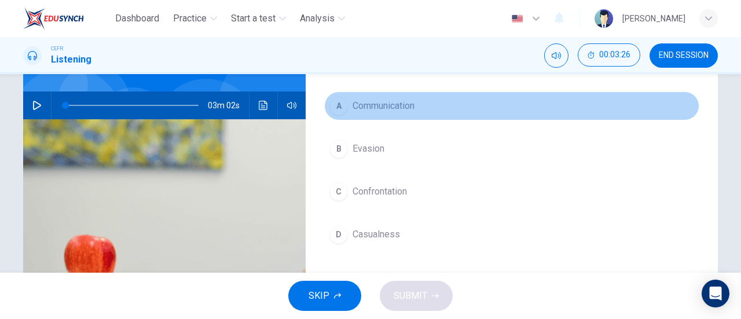
click at [406, 99] on span "Communication" at bounding box center [384, 106] width 62 height 14
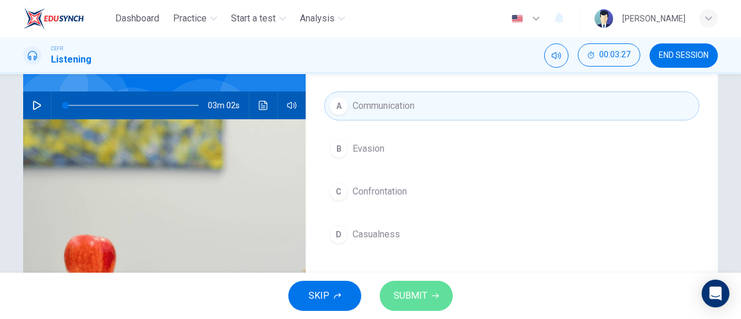
click at [427, 295] on button "SUBMIT" at bounding box center [416, 296] width 73 height 30
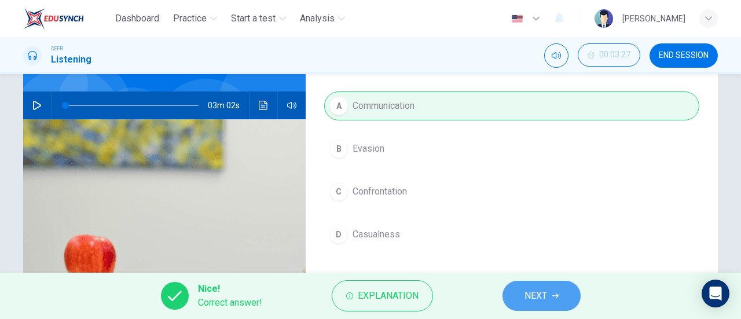
click at [526, 307] on button "NEXT" at bounding box center [541, 296] width 78 height 30
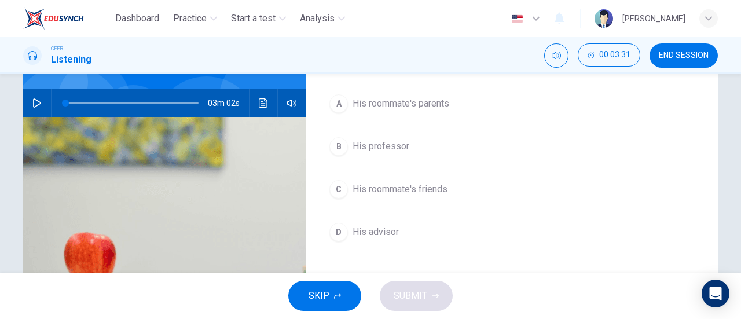
scroll to position [101, 0]
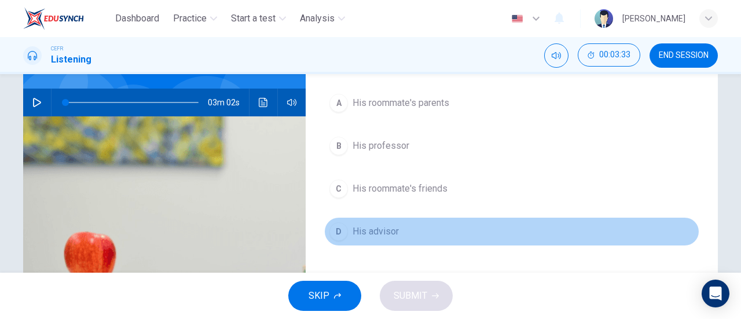
click at [378, 226] on span "His advisor" at bounding box center [376, 232] width 46 height 14
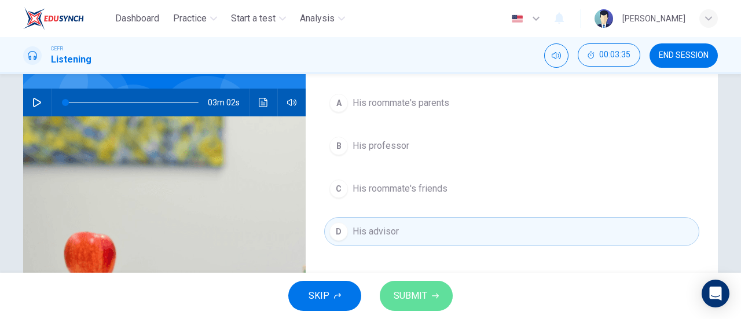
click at [434, 298] on icon "button" at bounding box center [435, 295] width 7 height 7
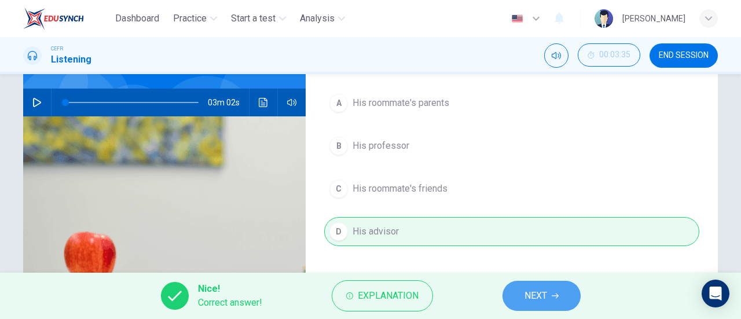
click at [519, 295] on button "NEXT" at bounding box center [541, 296] width 78 height 30
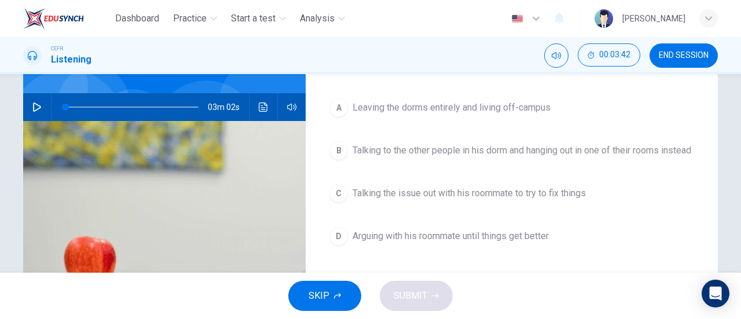
scroll to position [99, 0]
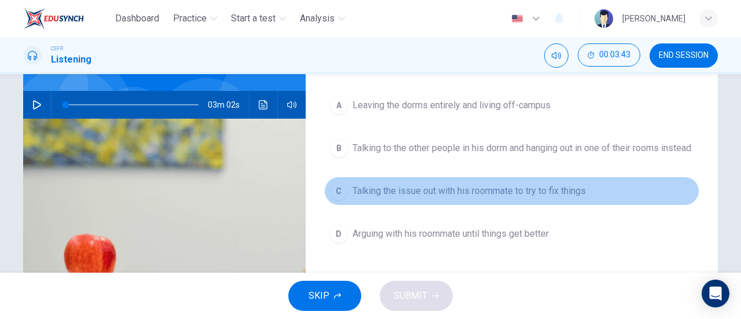
click at [570, 198] on span "Talking the issue out with his roommate to try to fix things" at bounding box center [469, 191] width 233 height 14
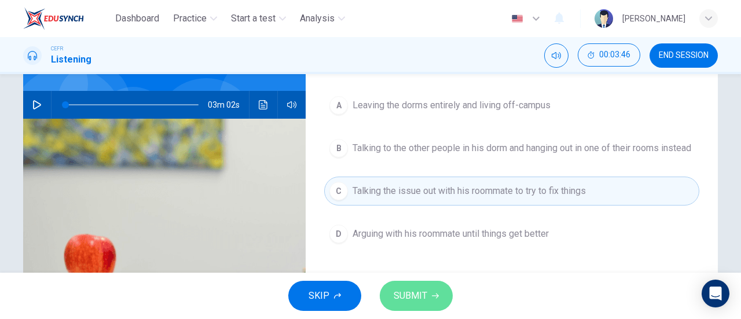
click at [428, 286] on button "SUBMIT" at bounding box center [416, 296] width 73 height 30
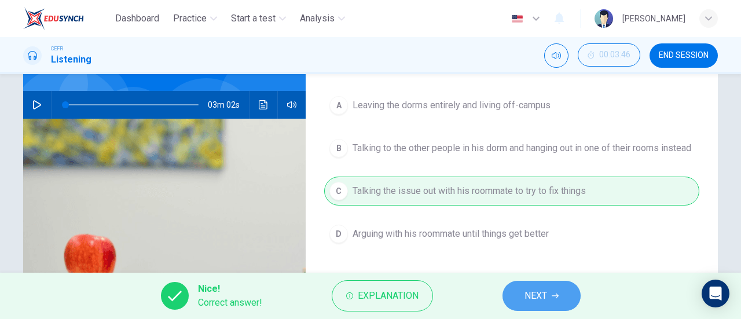
click at [560, 301] on button "NEXT" at bounding box center [541, 296] width 78 height 30
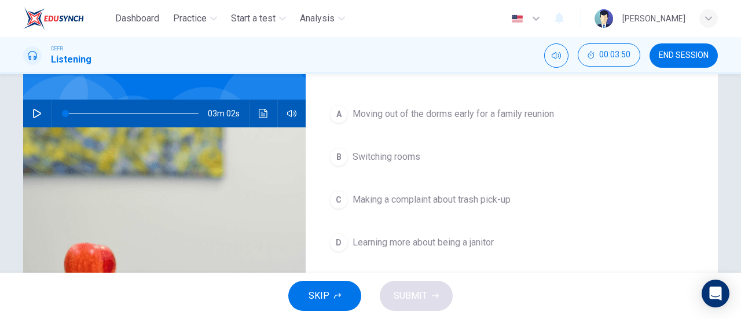
scroll to position [94, 0]
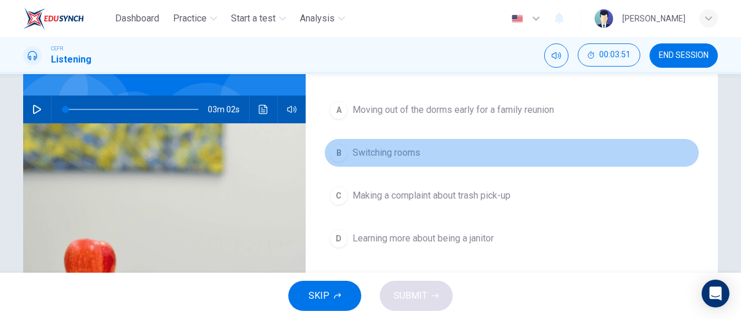
click at [437, 145] on button "B Switching rooms" at bounding box center [511, 152] width 375 height 29
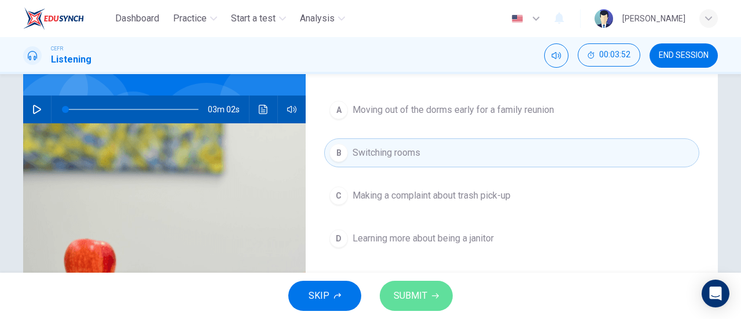
click at [435, 290] on button "SUBMIT" at bounding box center [416, 296] width 73 height 30
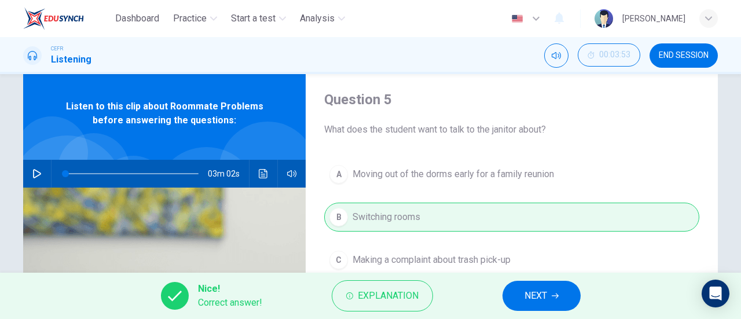
scroll to position [26, 0]
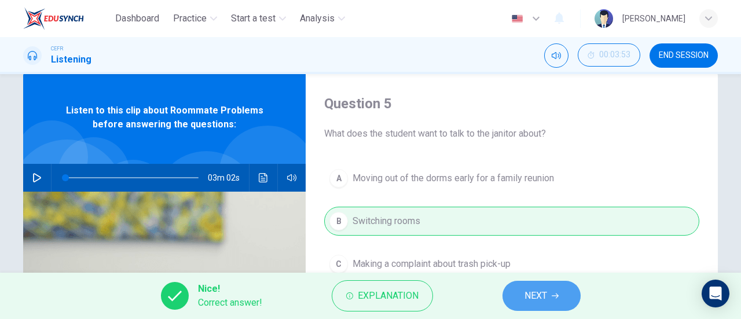
click at [562, 283] on button "NEXT" at bounding box center [541, 296] width 78 height 30
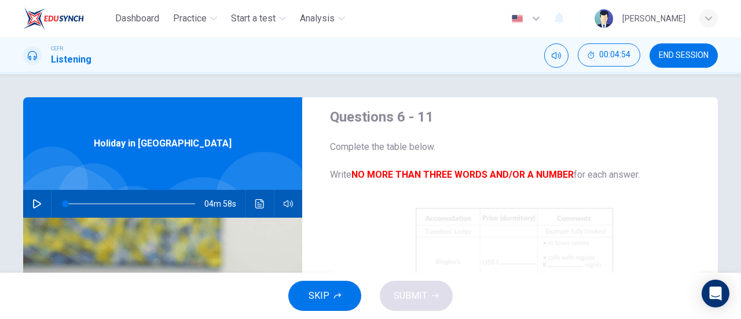
scroll to position [0, 0]
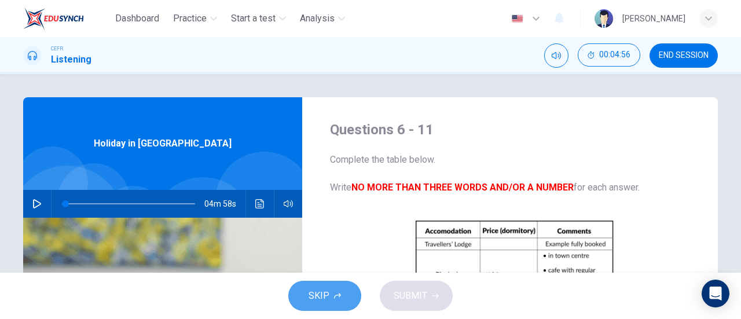
click at [331, 287] on button "SKIP" at bounding box center [324, 296] width 73 height 30
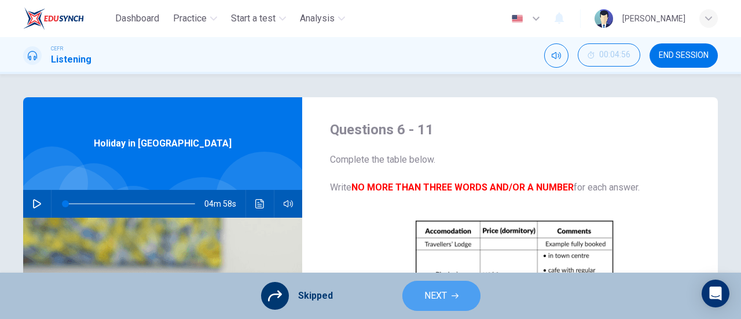
click at [458, 282] on button "NEXT" at bounding box center [441, 296] width 78 height 30
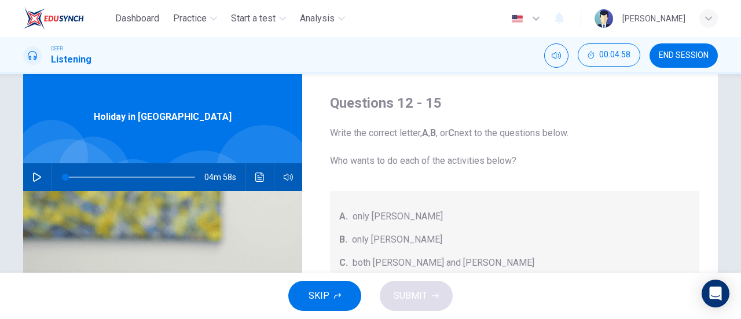
scroll to position [27, 0]
click at [328, 302] on span "SKIP" at bounding box center [319, 296] width 21 height 16
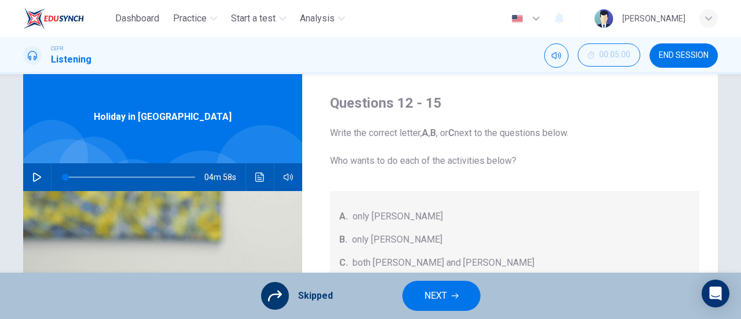
click at [447, 292] on button "NEXT" at bounding box center [441, 296] width 78 height 30
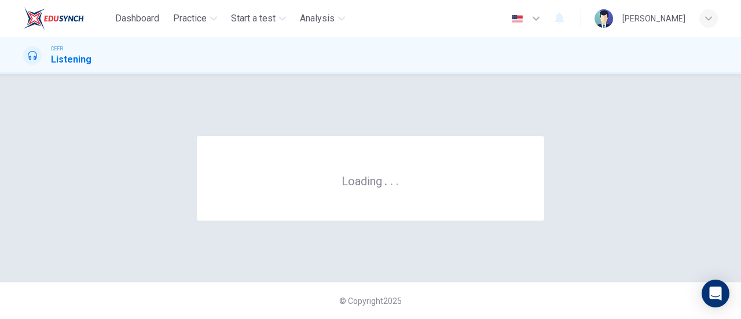
scroll to position [0, 0]
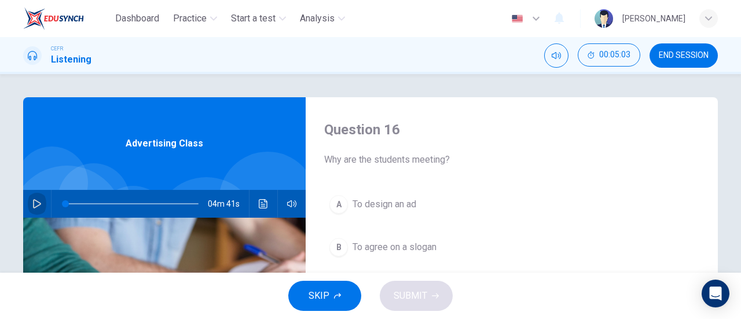
click at [36, 204] on icon "button" at bounding box center [36, 203] width 9 height 9
type input "6"
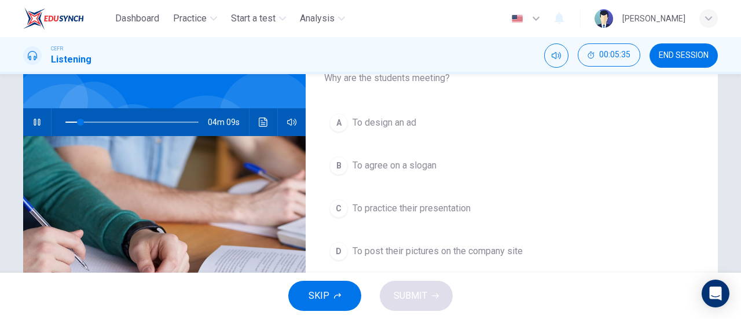
scroll to position [81, 0]
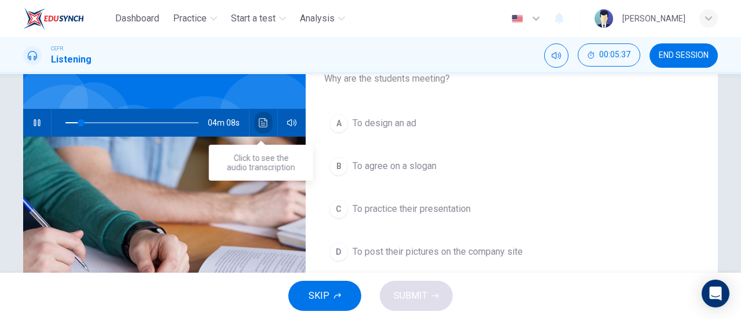
click at [261, 126] on icon "Click to see the audio transcription" at bounding box center [263, 122] width 9 height 9
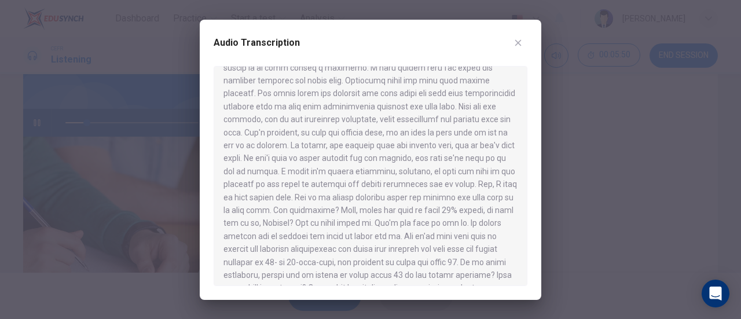
scroll to position [289, 0]
click at [516, 36] on button "button" at bounding box center [518, 43] width 19 height 19
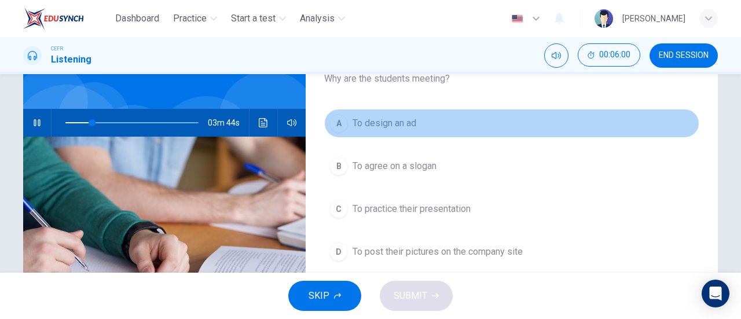
click at [404, 131] on button "A To design an ad" at bounding box center [511, 123] width 375 height 29
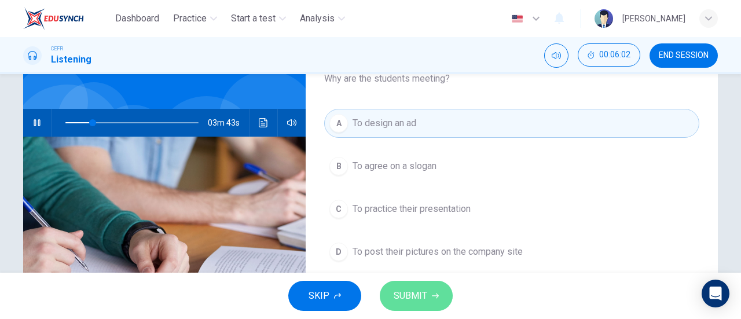
click at [441, 301] on button "SUBMIT" at bounding box center [416, 296] width 73 height 30
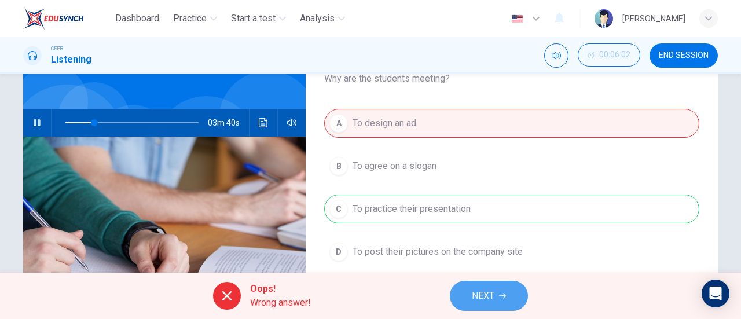
click at [485, 289] on span "NEXT" at bounding box center [483, 296] width 23 height 16
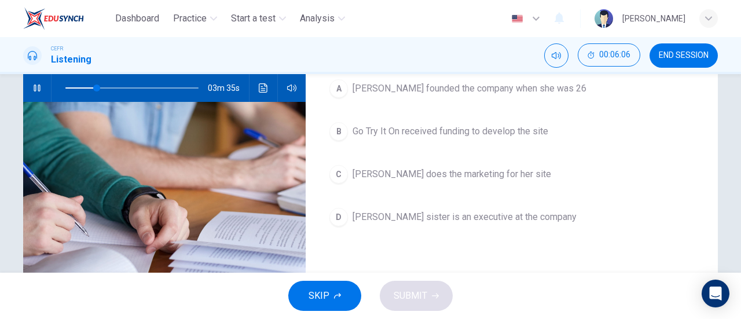
scroll to position [116, 0]
click at [497, 139] on button "B Go Try It On received funding to develop the site" at bounding box center [511, 131] width 375 height 29
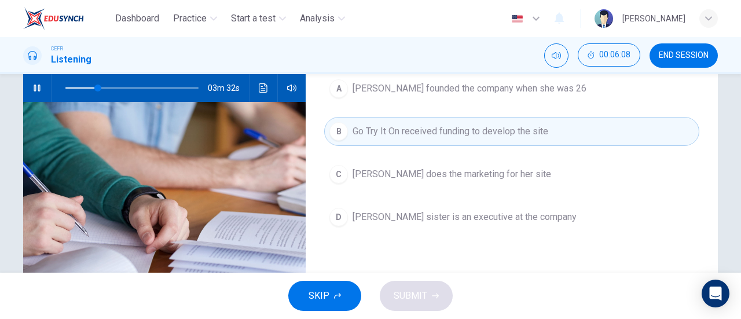
click at [430, 294] on div "SKIP SUBMIT" at bounding box center [370, 296] width 741 height 46
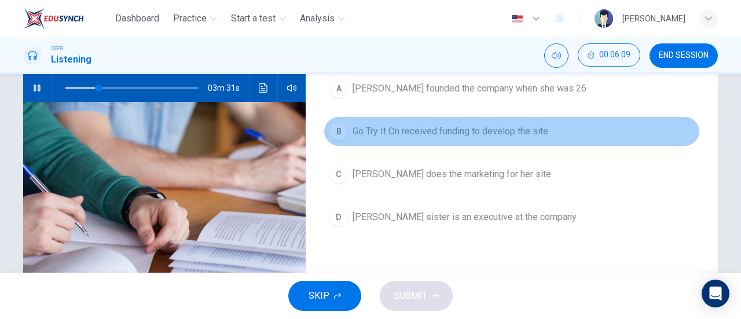
click at [342, 138] on button "B Go Try It On received funding to develop the site" at bounding box center [511, 131] width 375 height 29
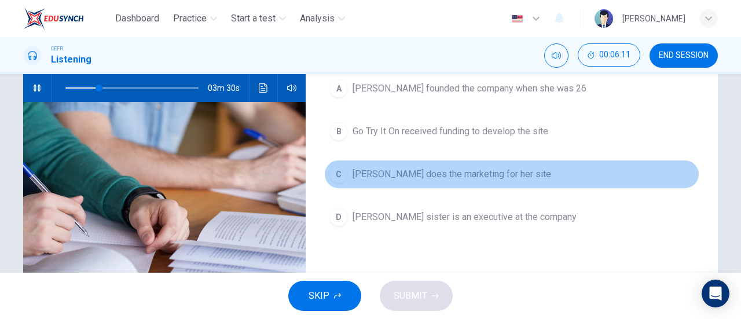
click at [459, 167] on span "Marissa Evans does the marketing for her site" at bounding box center [452, 174] width 199 height 14
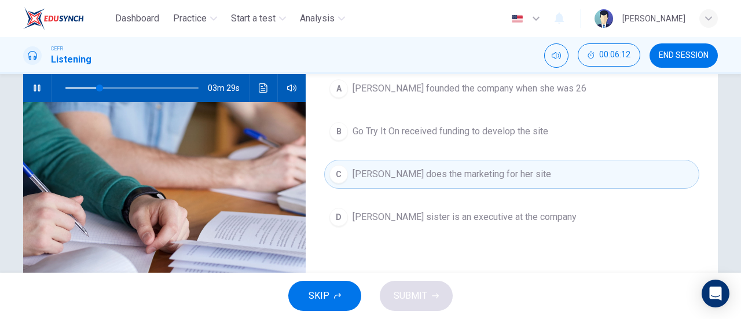
scroll to position [32, 0]
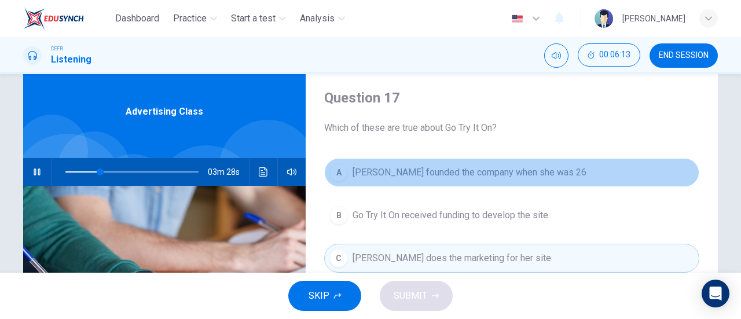
click at [545, 171] on span "Marissa Evans founded the company when she was 26" at bounding box center [470, 173] width 234 height 14
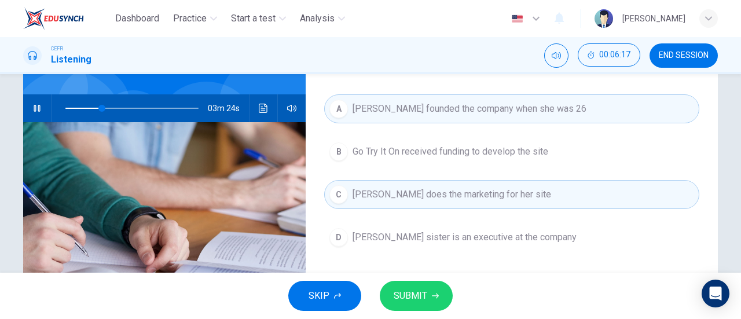
scroll to position [93, 0]
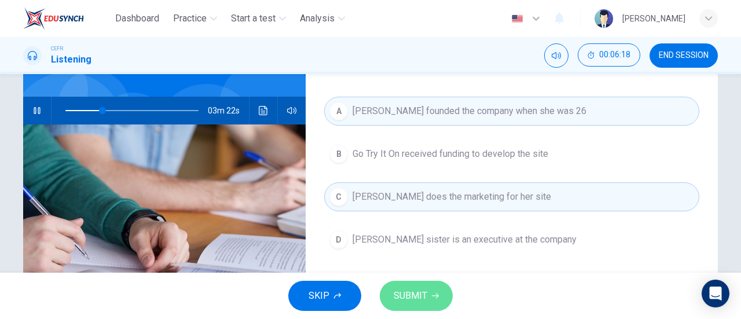
click at [439, 298] on button "SUBMIT" at bounding box center [416, 296] width 73 height 30
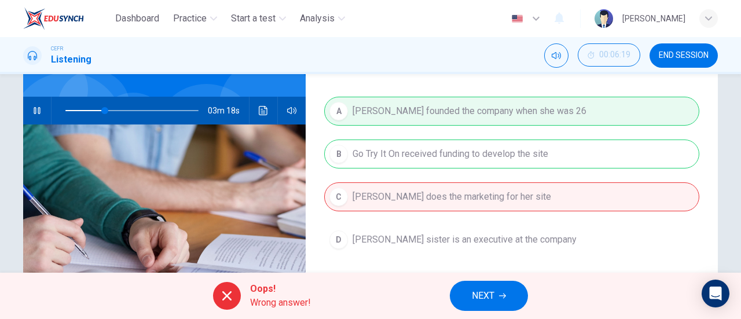
scroll to position [52, 0]
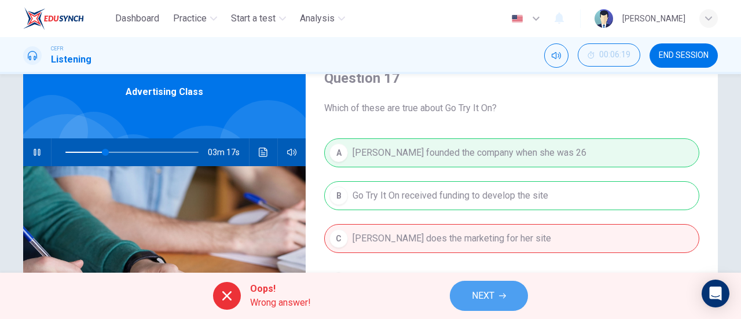
click at [504, 291] on button "NEXT" at bounding box center [489, 296] width 78 height 30
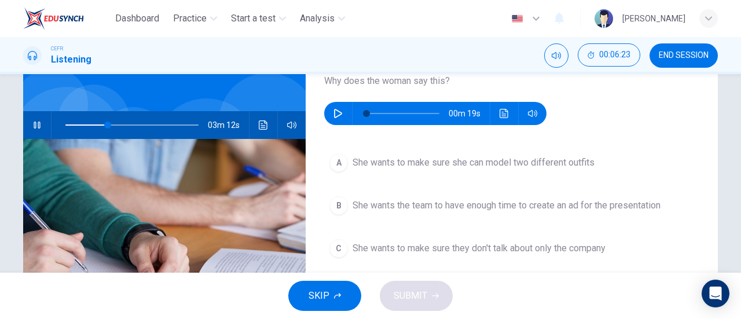
scroll to position [76, 0]
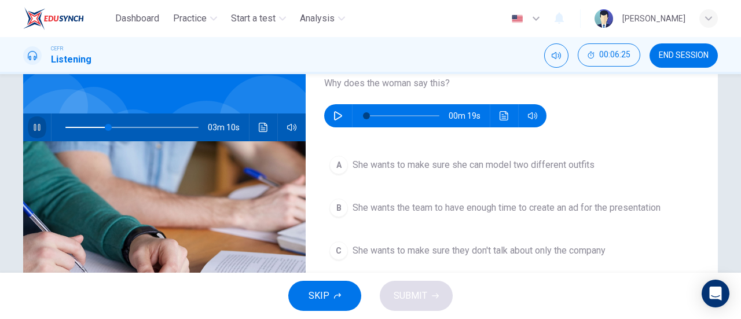
click at [41, 129] on button "button" at bounding box center [37, 127] width 19 height 28
type input "32"
click at [335, 116] on icon "button" at bounding box center [337, 115] width 9 height 9
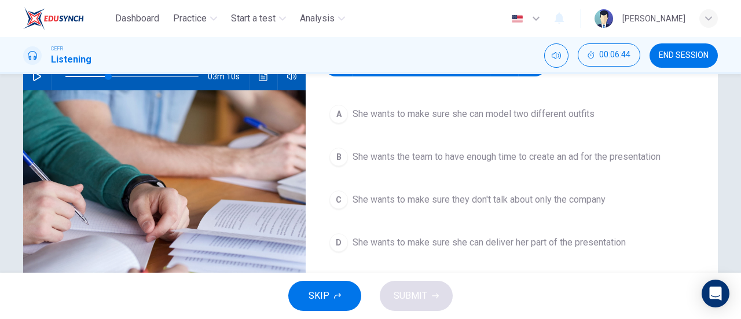
scroll to position [128, 0]
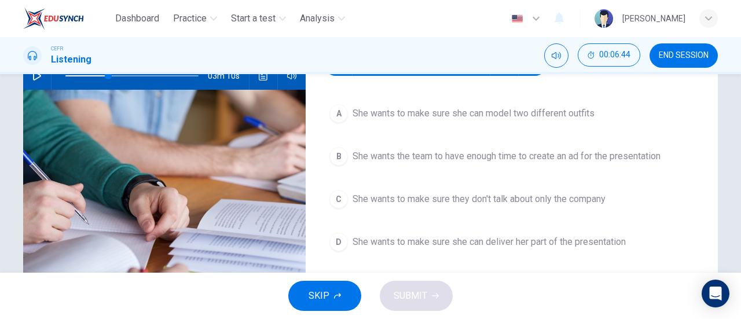
type input "94"
click at [482, 155] on span "She wants the team to have enough time to create an ad for the presentation" at bounding box center [507, 156] width 308 height 14
type input "32"
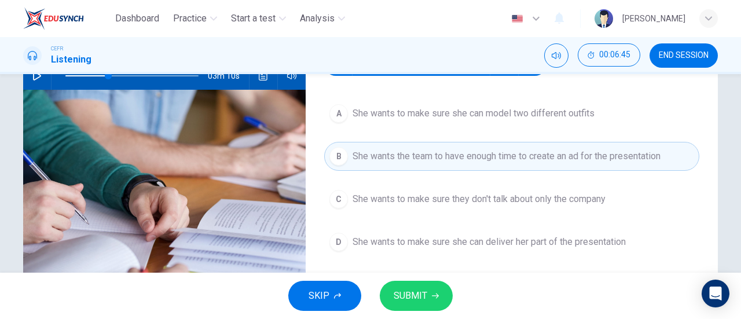
type input "0"
click at [447, 289] on button "SUBMIT" at bounding box center [416, 296] width 73 height 30
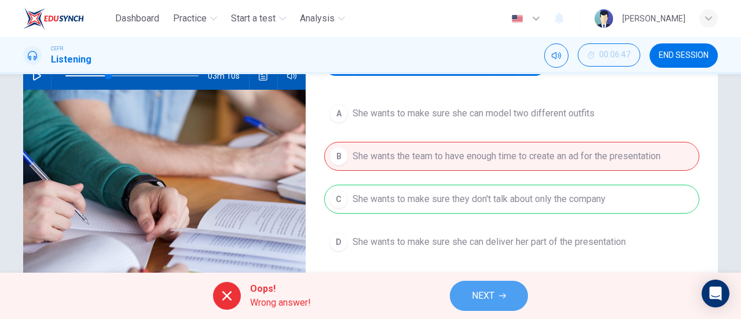
click at [487, 293] on span "NEXT" at bounding box center [483, 296] width 23 height 16
type input "32"
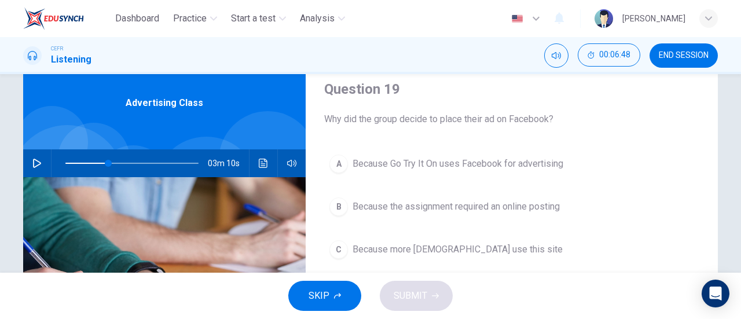
scroll to position [38, 0]
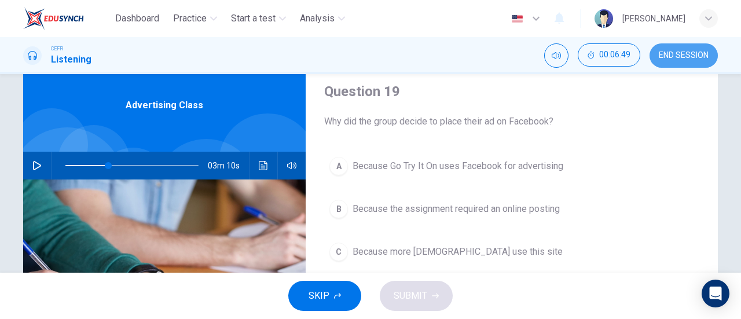
click at [682, 51] on span "END SESSION" at bounding box center [684, 55] width 50 height 9
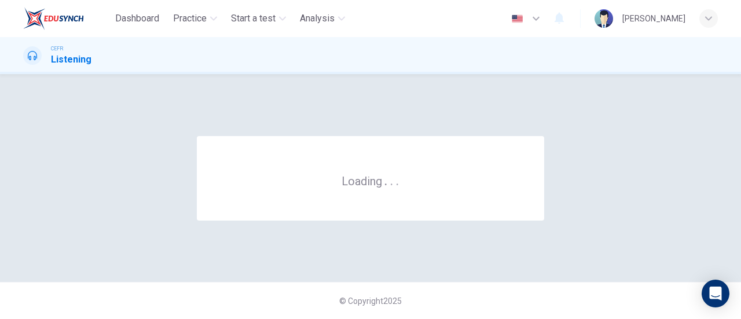
scroll to position [0, 0]
